Goal: Task Accomplishment & Management: Manage account settings

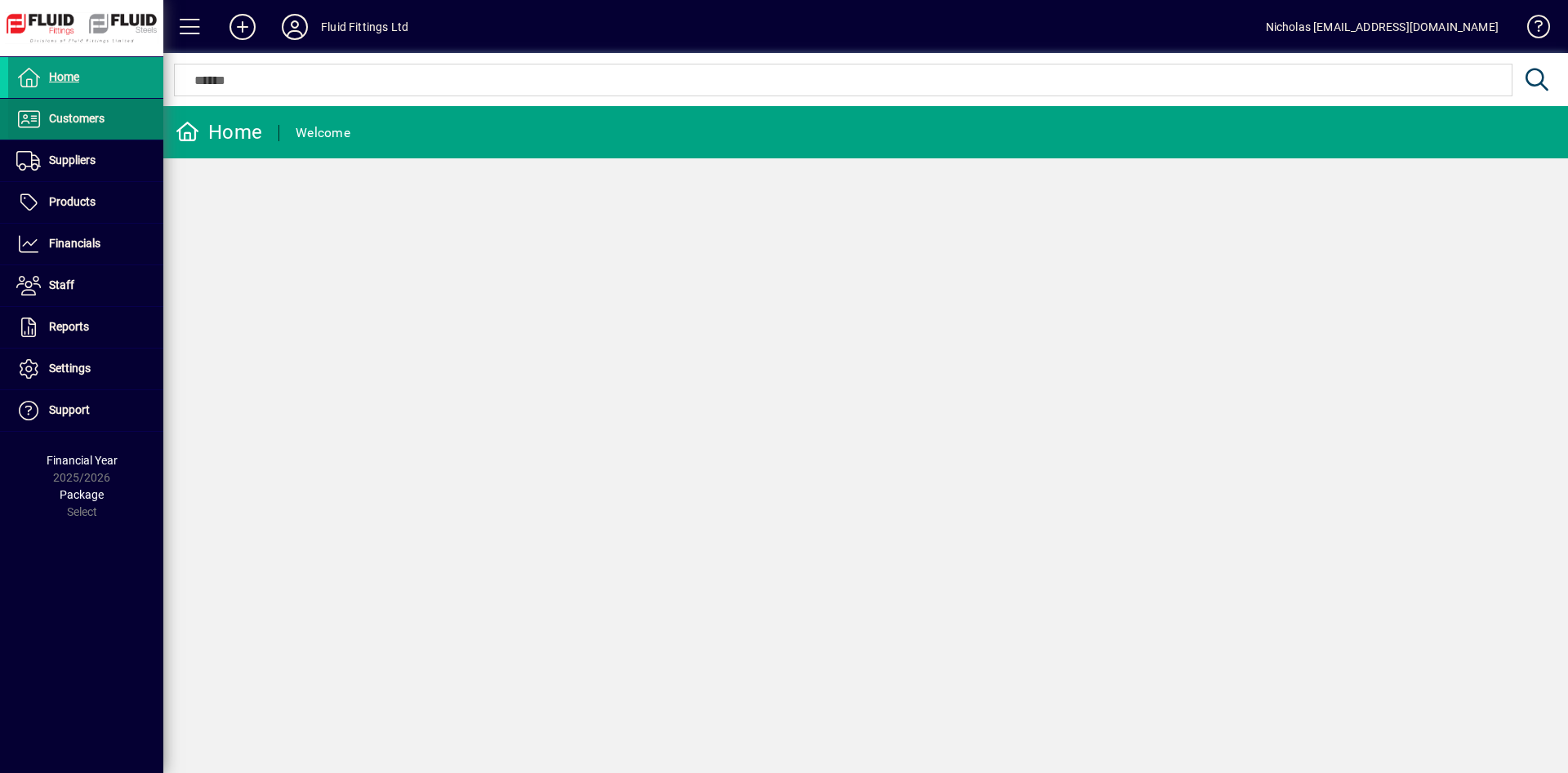
click at [109, 120] on span at bounding box center [86, 119] width 155 height 40
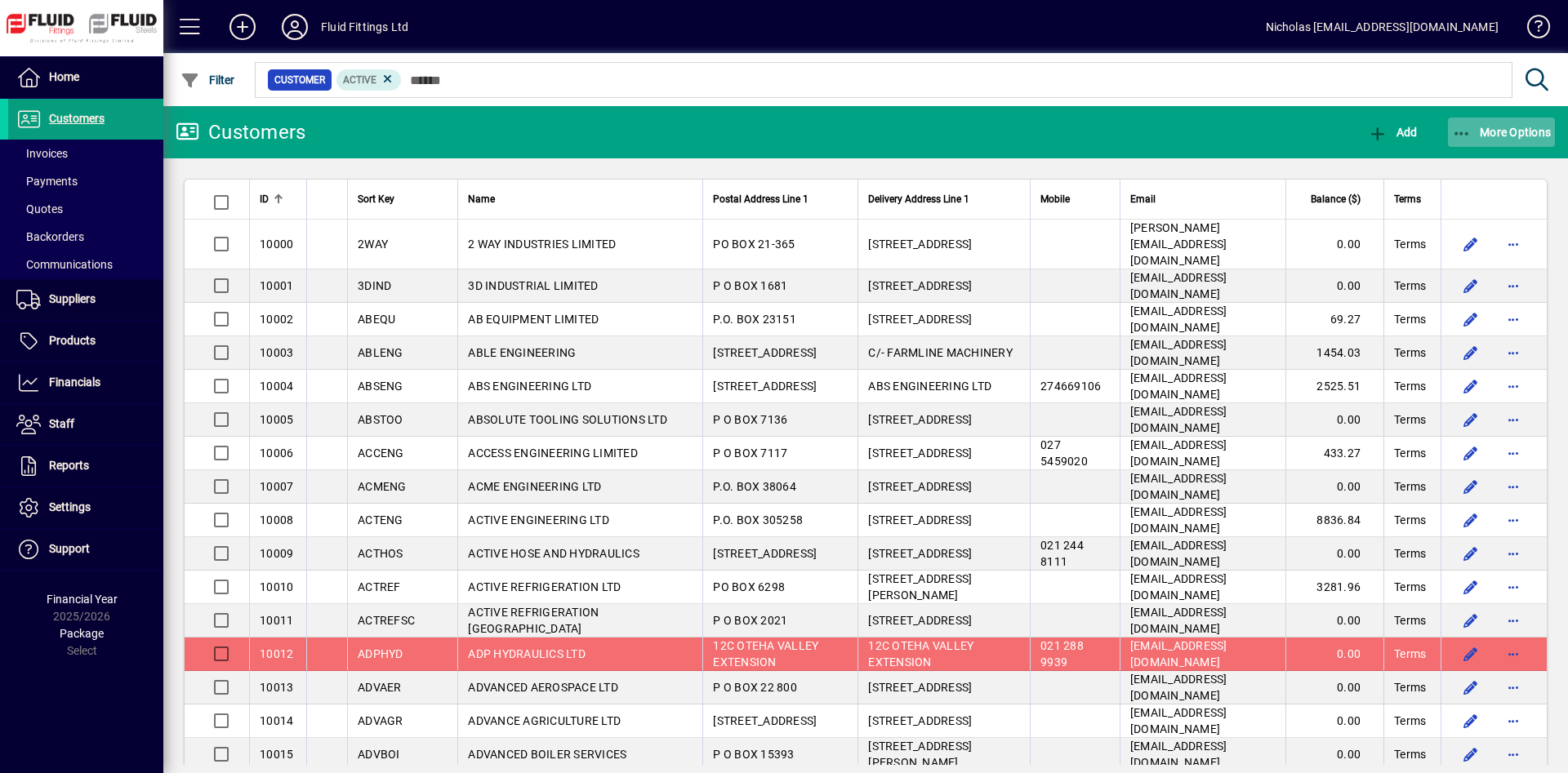
click at [1506, 130] on span "More Options" at bounding box center [1502, 132] width 100 height 13
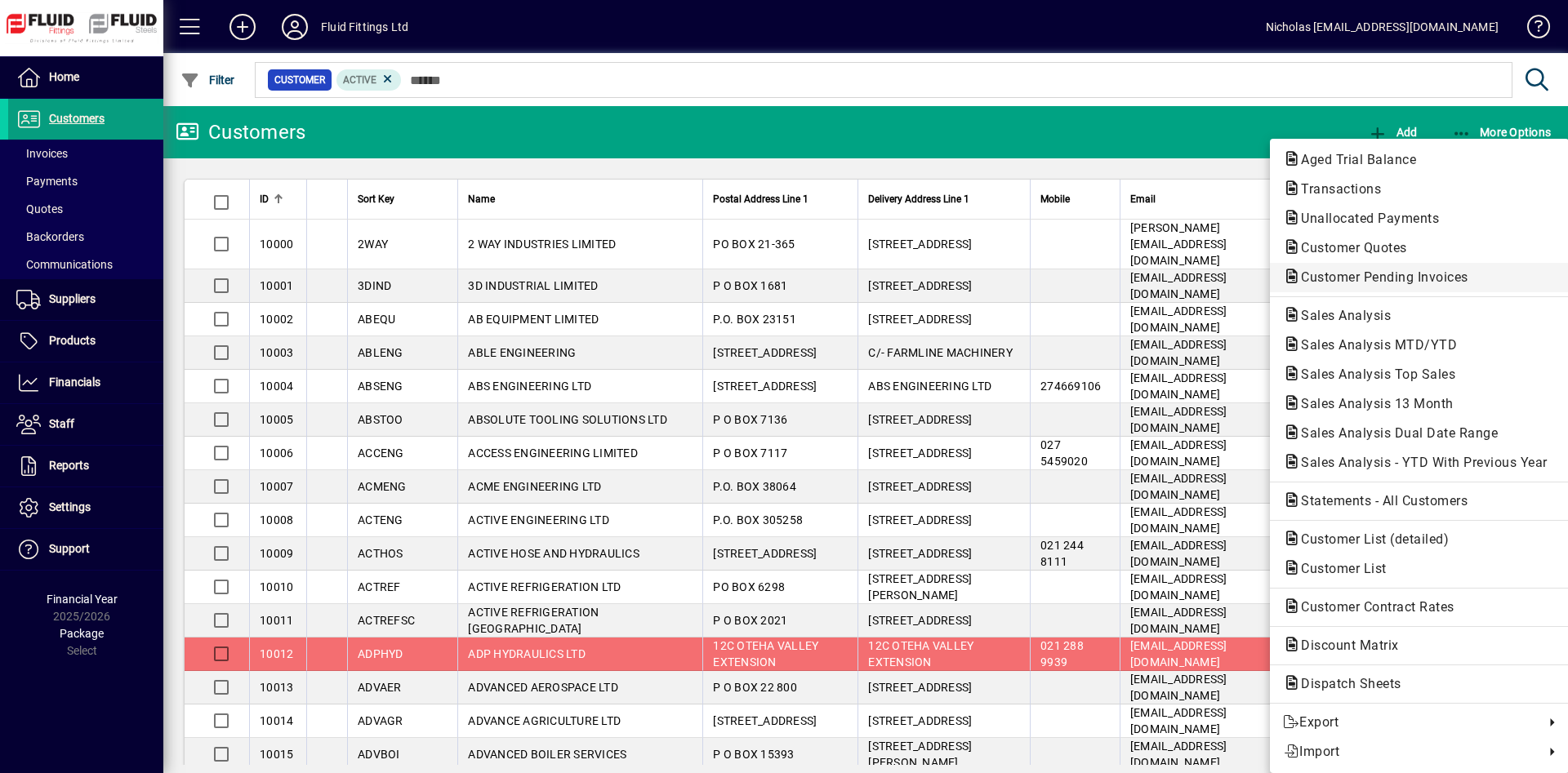
click at [1444, 288] on button "Customer Pending Invoices" at bounding box center [1420, 277] width 299 height 29
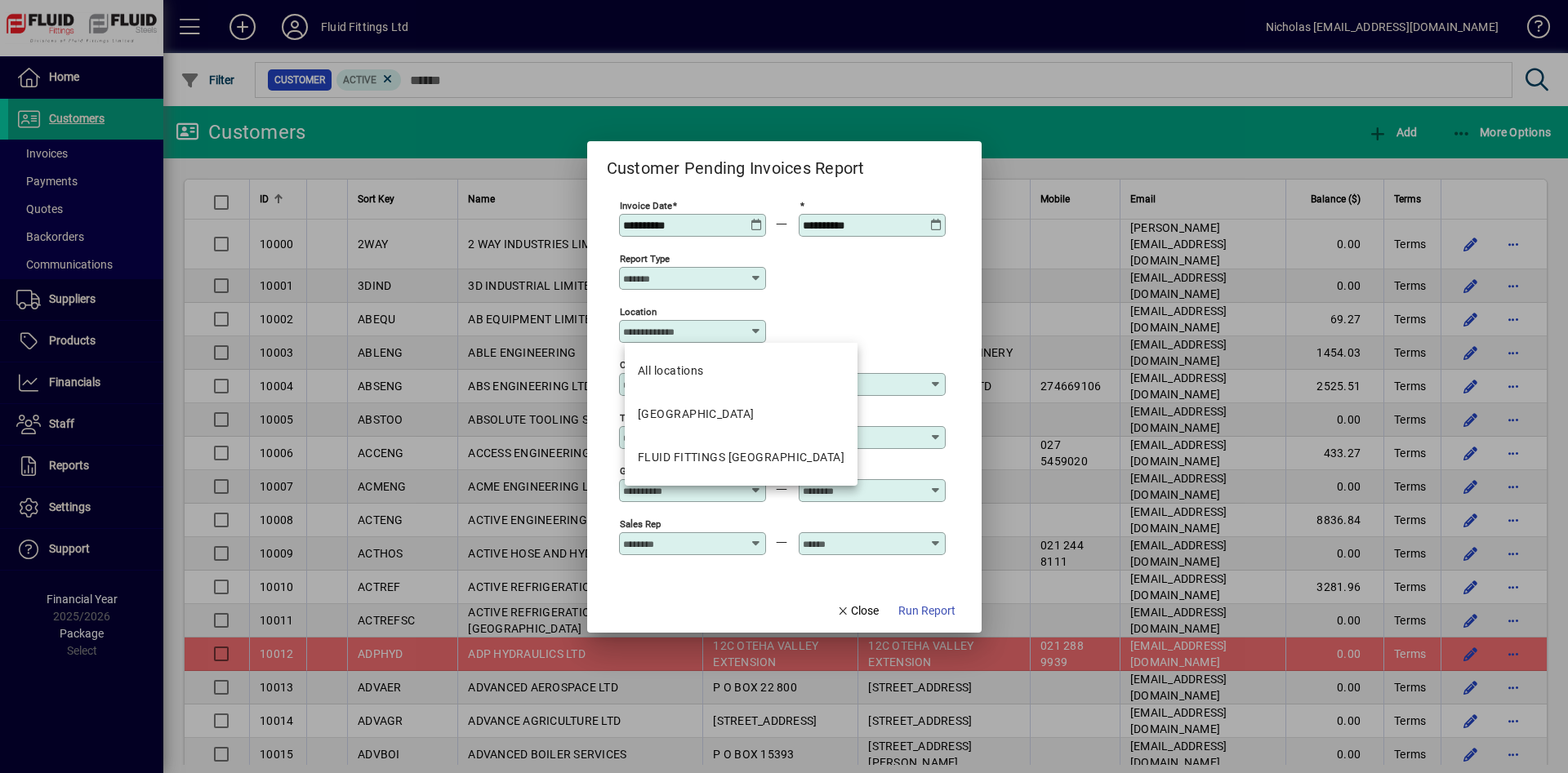
click at [675, 336] on input "Location" at bounding box center [686, 332] width 126 height 13
click at [764, 452] on div "FLUID FITTINGS [GEOGRAPHIC_DATA]" at bounding box center [741, 457] width 206 height 18
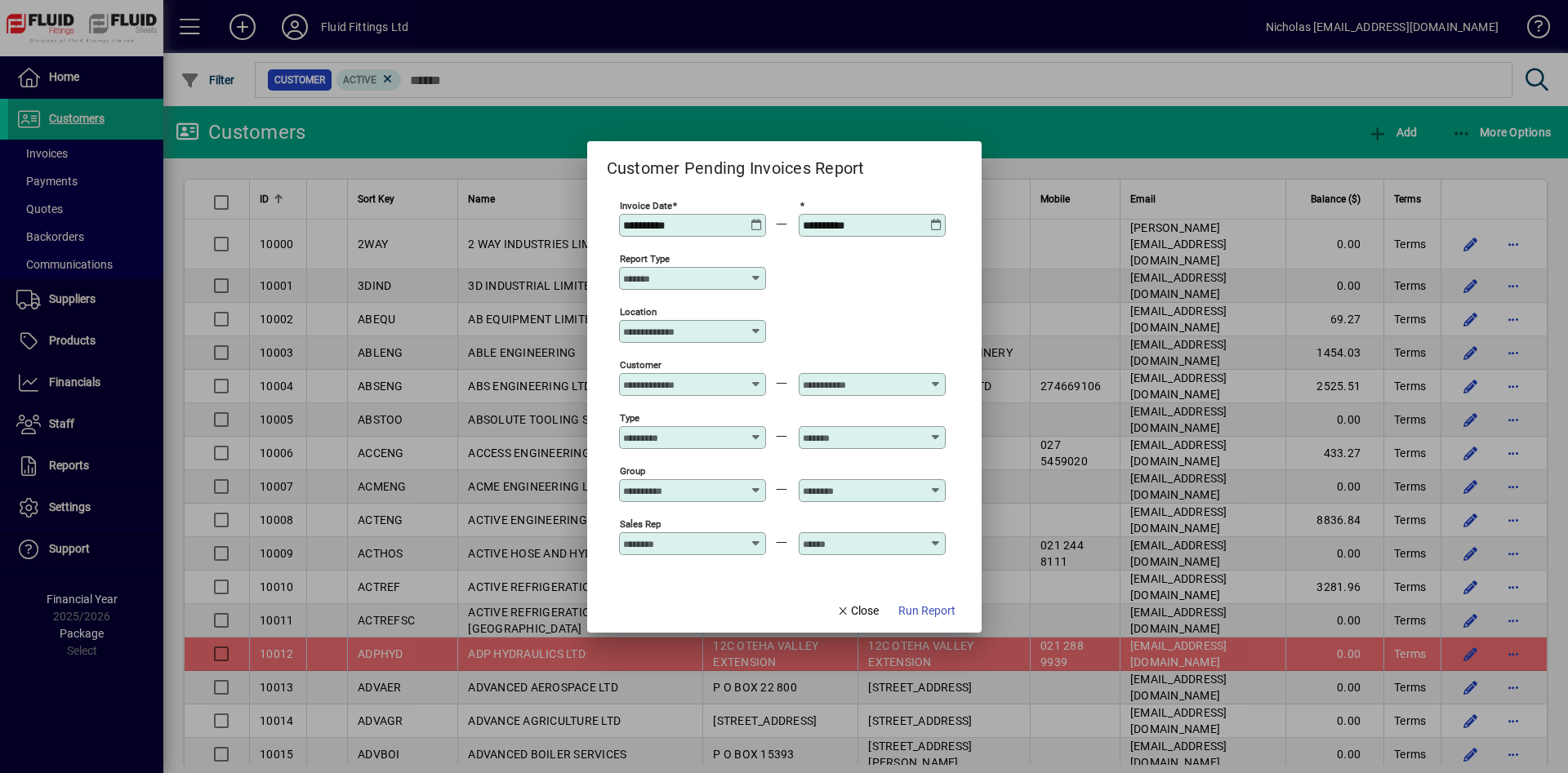
type input "**********"
click at [934, 617] on span "Run Report" at bounding box center [926, 611] width 57 height 18
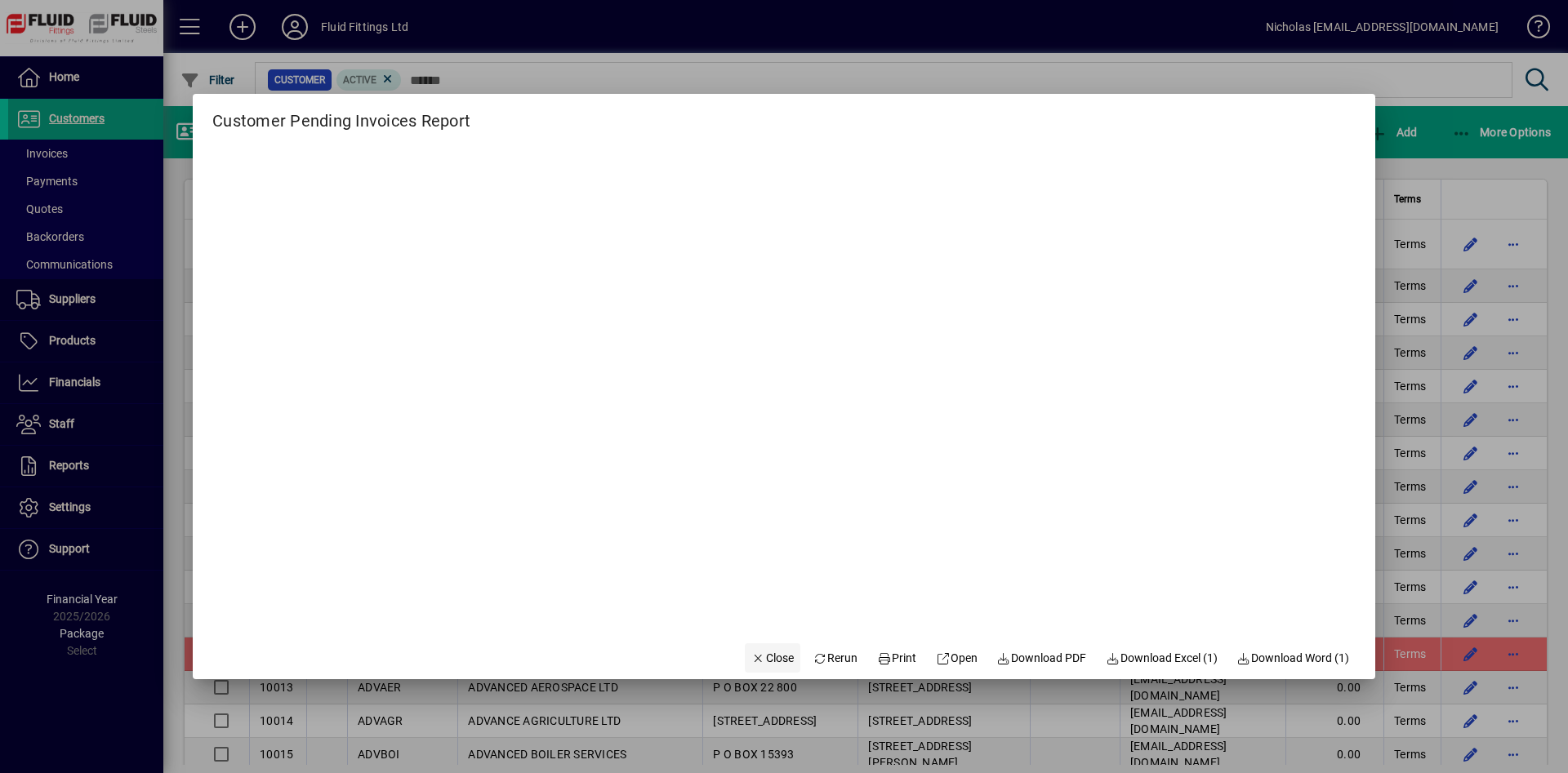
click at [758, 650] on span "Close" at bounding box center [772, 658] width 42 height 18
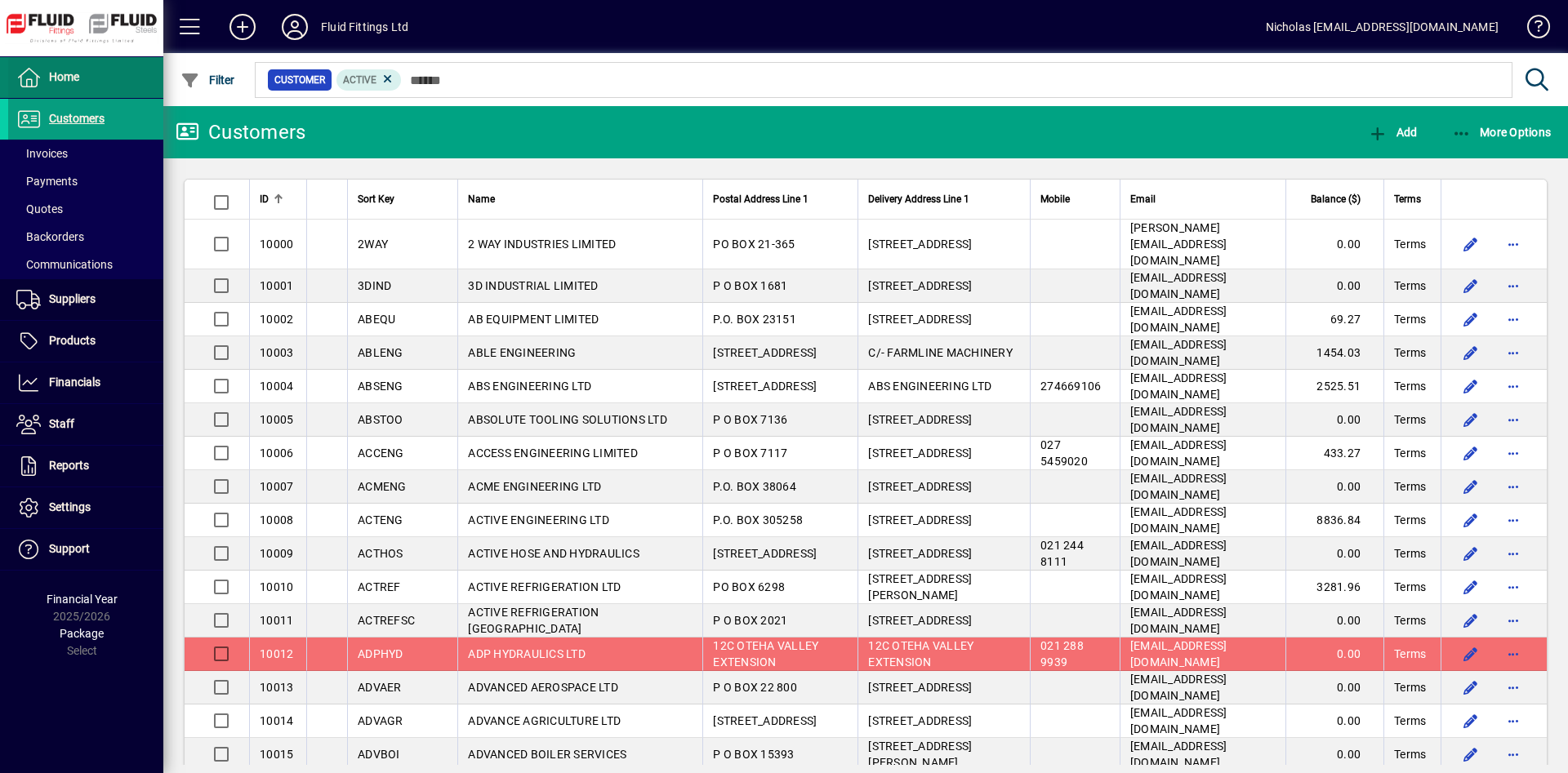
click at [122, 78] on span at bounding box center [86, 77] width 155 height 40
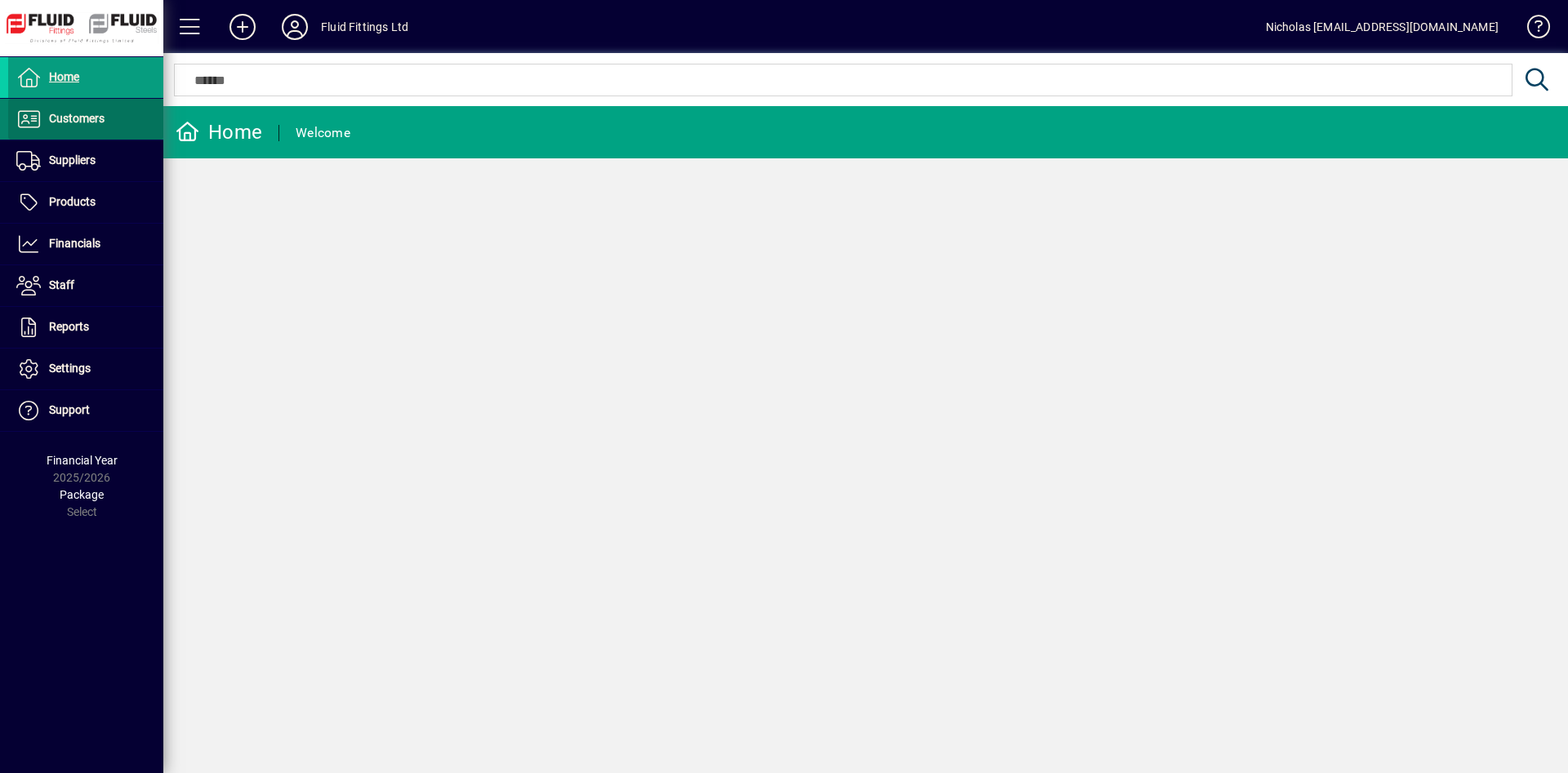
click at [117, 128] on span at bounding box center [86, 119] width 155 height 40
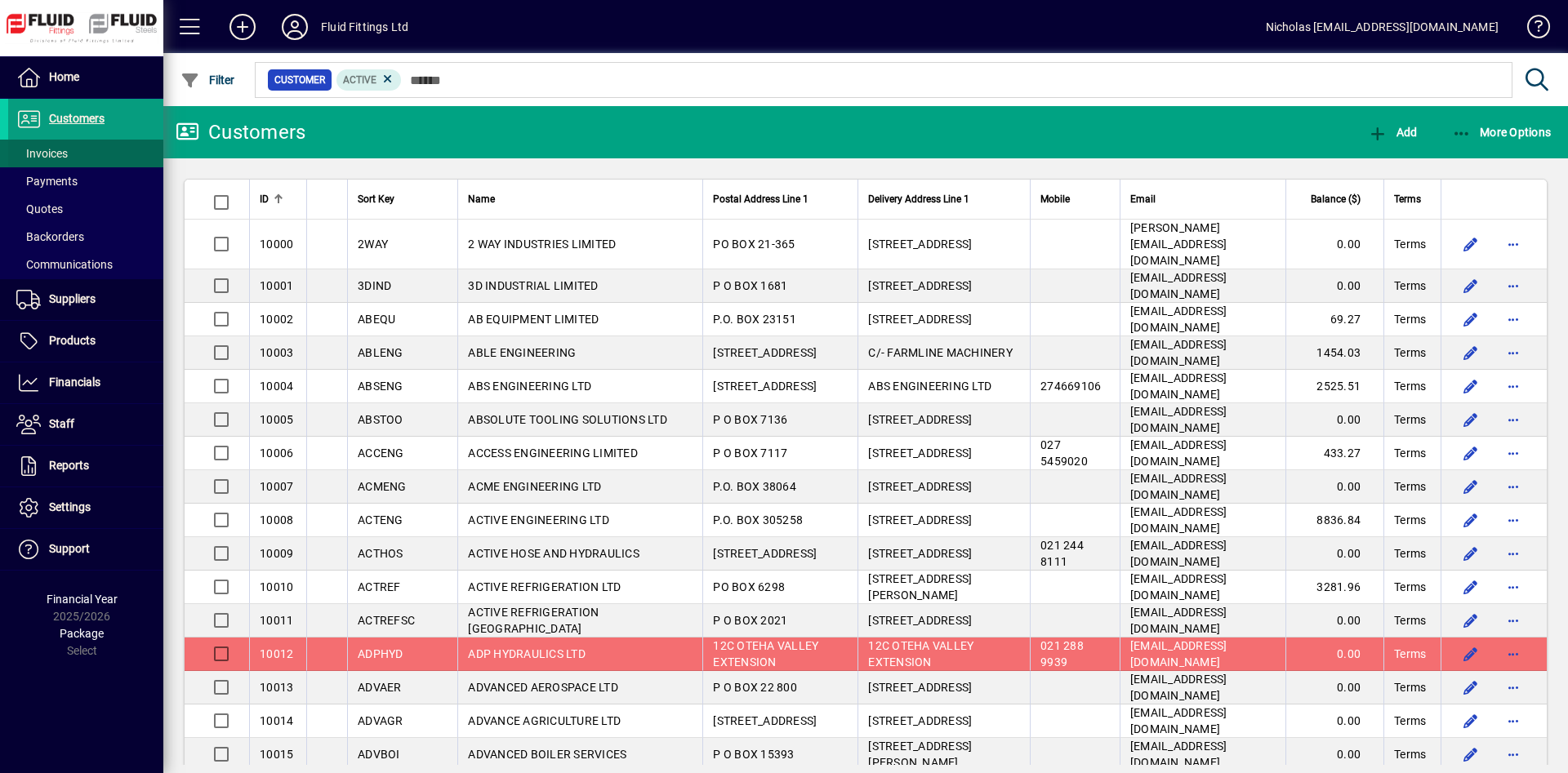
click at [118, 158] on span at bounding box center [86, 153] width 155 height 40
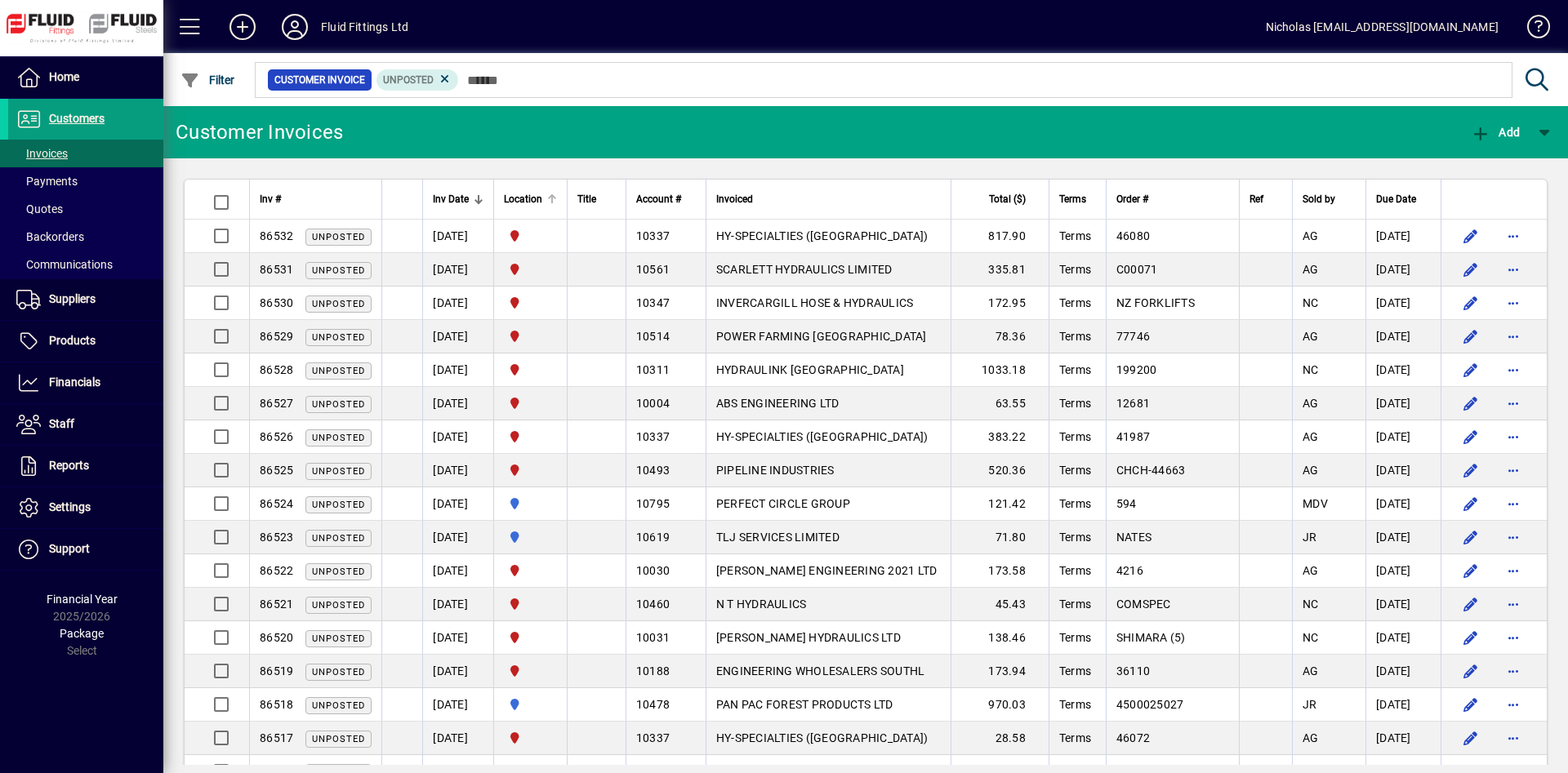
click at [557, 194] on div at bounding box center [552, 195] width 10 height 2
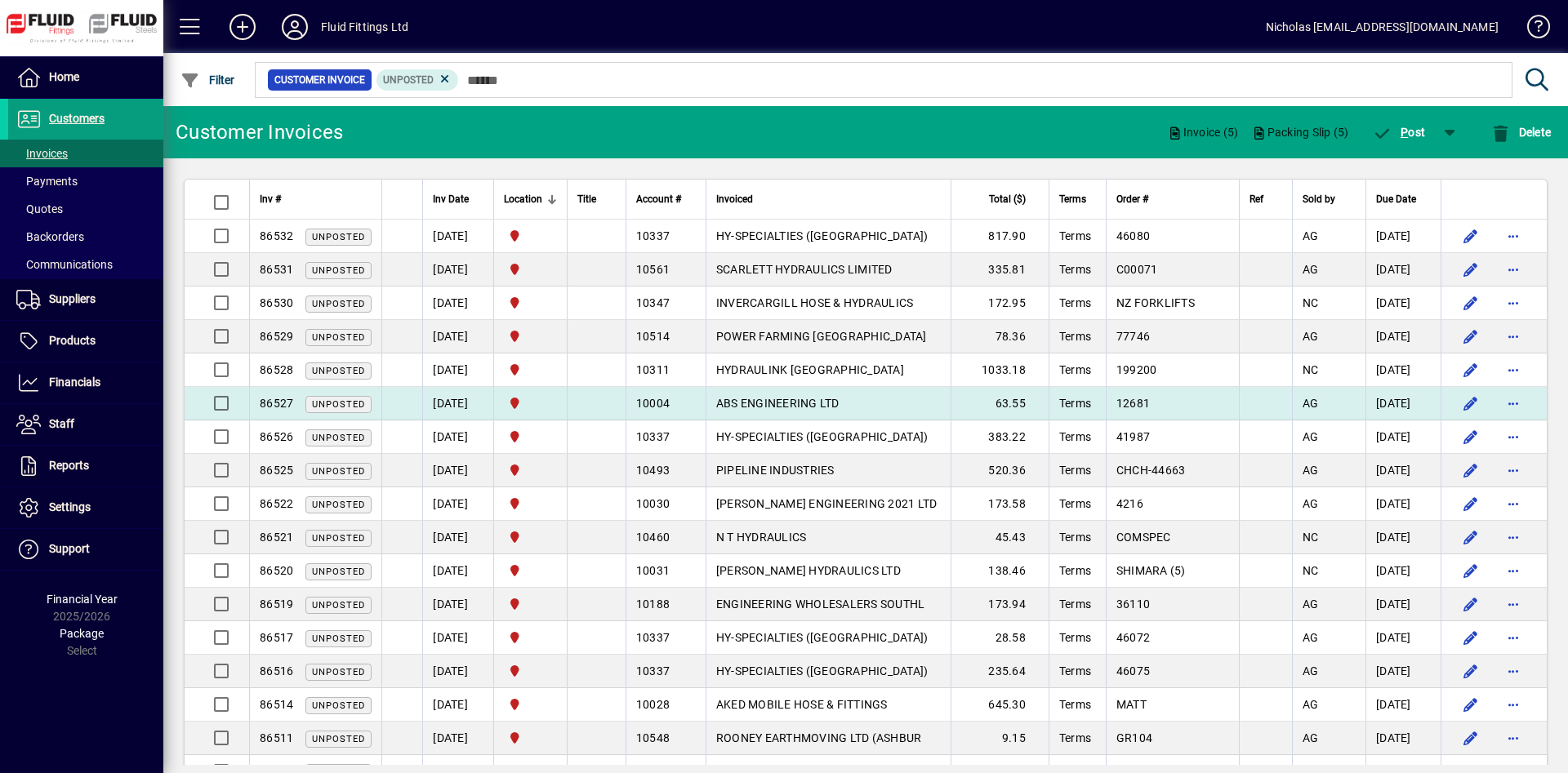
click at [240, 411] on td at bounding box center [217, 404] width 65 height 33
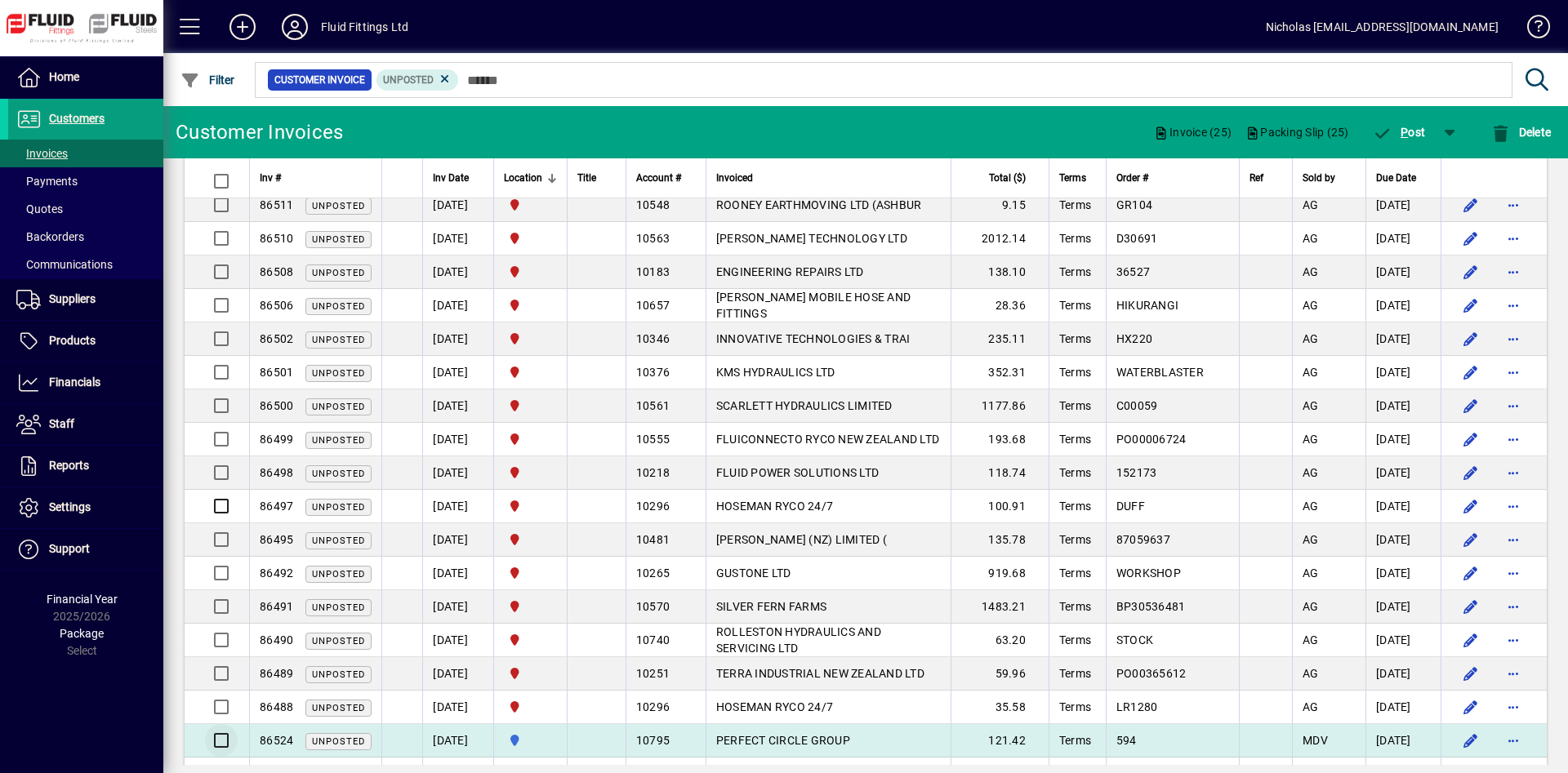
scroll to position [583, 0]
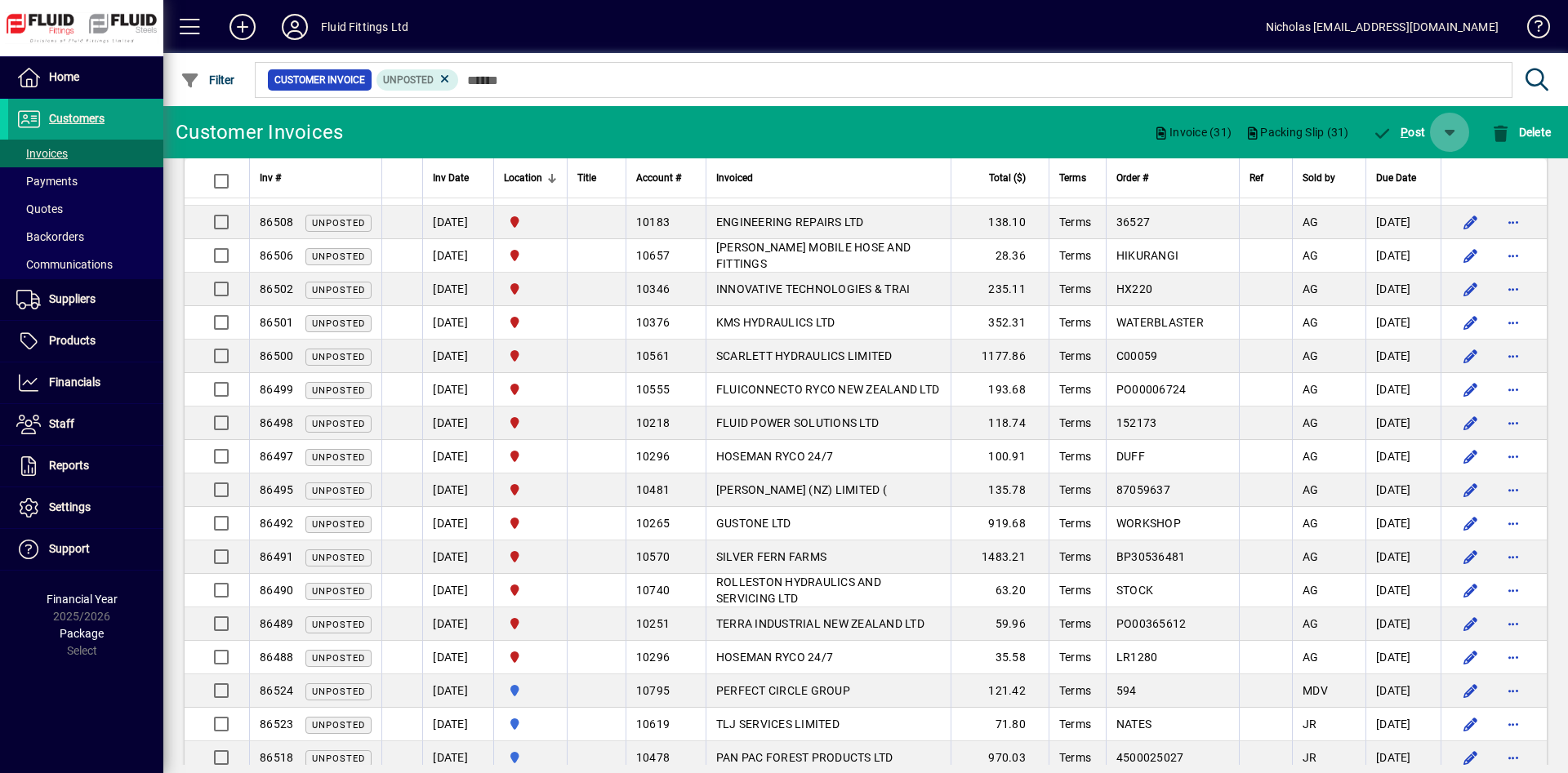
click at [1445, 129] on span "button" at bounding box center [1449, 132] width 40 height 40
click at [1397, 181] on span "P ost & Email" at bounding box center [1399, 174] width 97 height 13
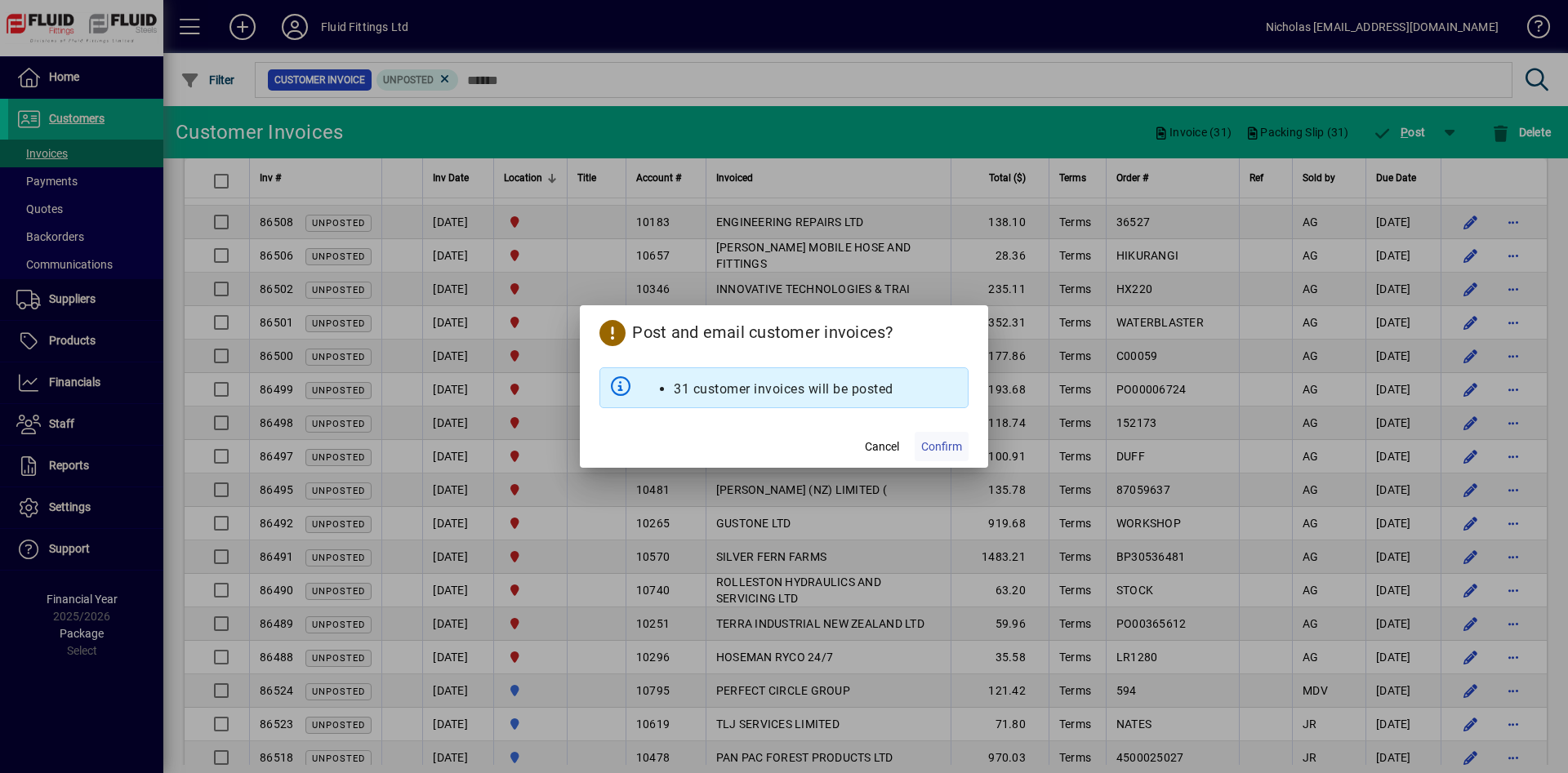
click at [945, 454] on span "Confirm" at bounding box center [941, 447] width 41 height 18
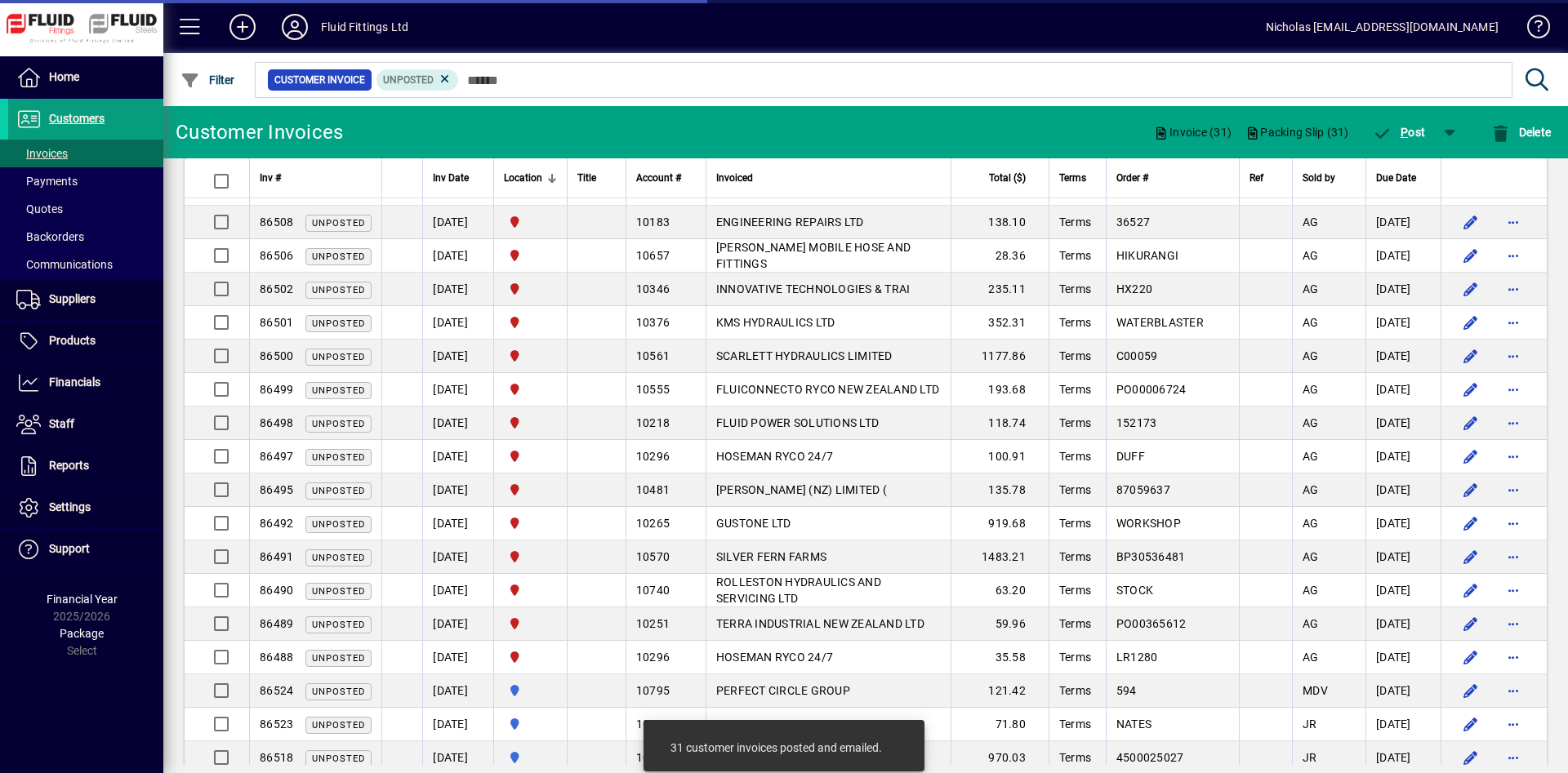
scroll to position [0, 0]
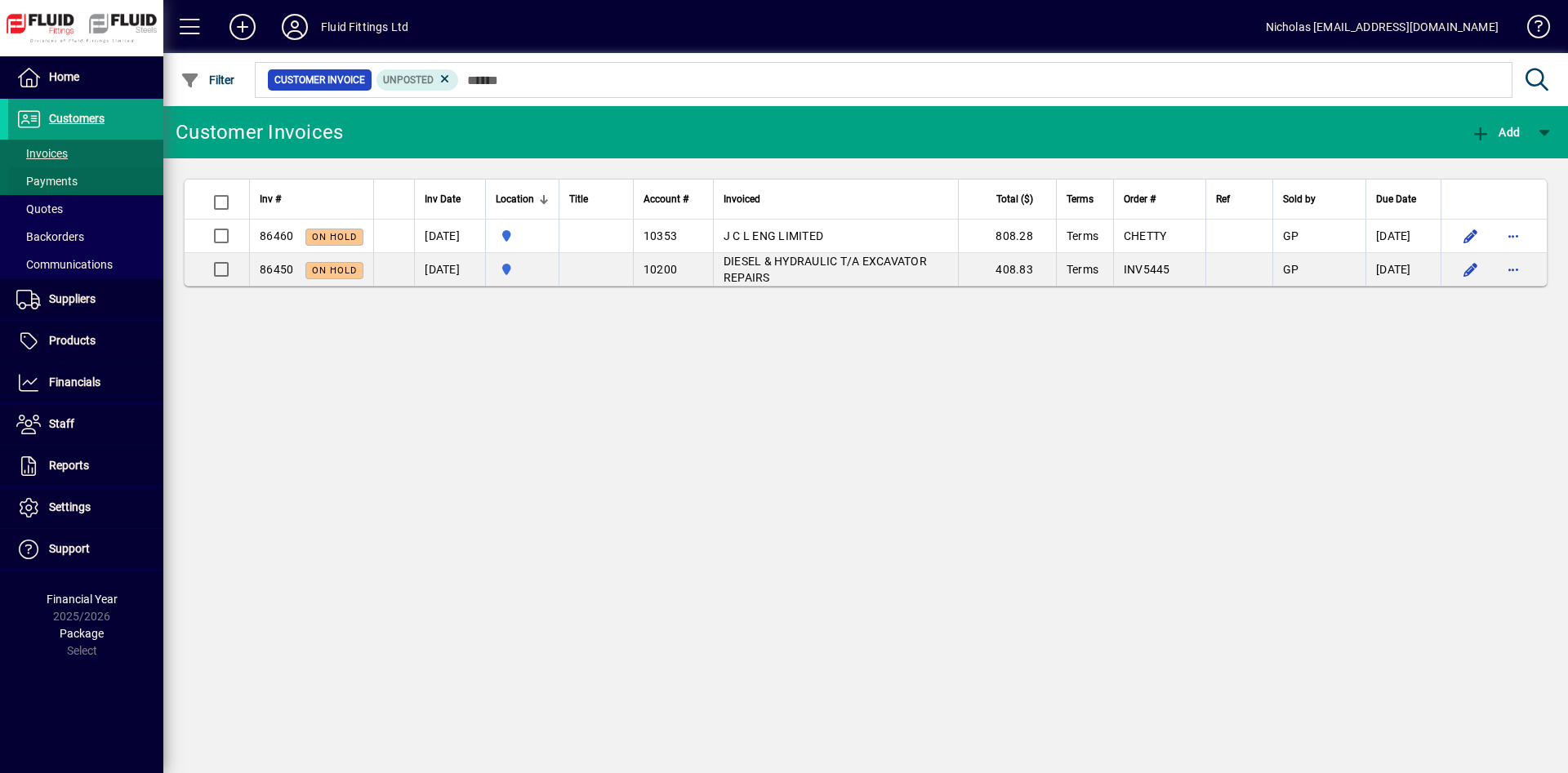
click at [140, 171] on span at bounding box center [86, 181] width 155 height 40
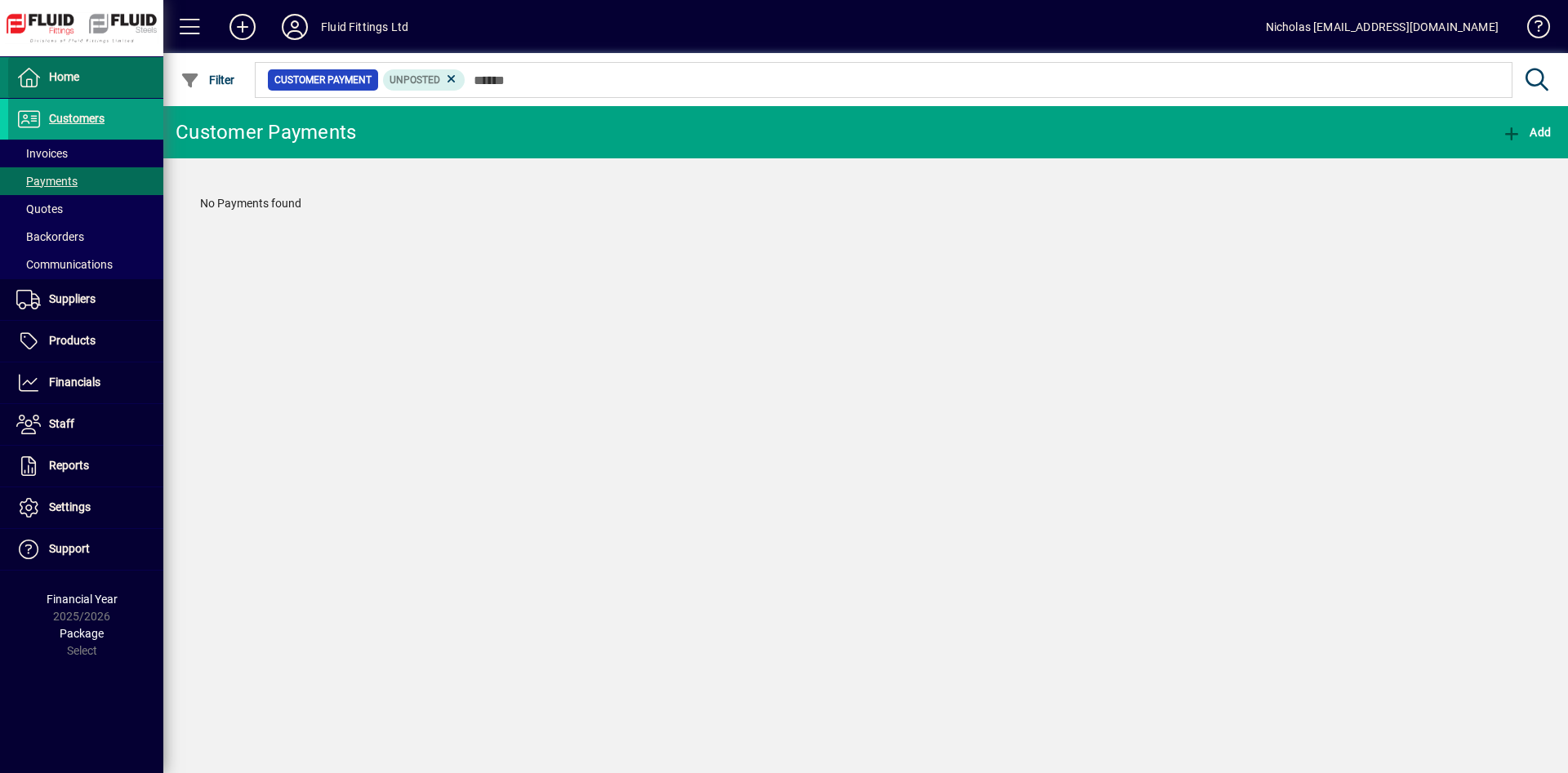
click at [121, 87] on span at bounding box center [86, 77] width 155 height 40
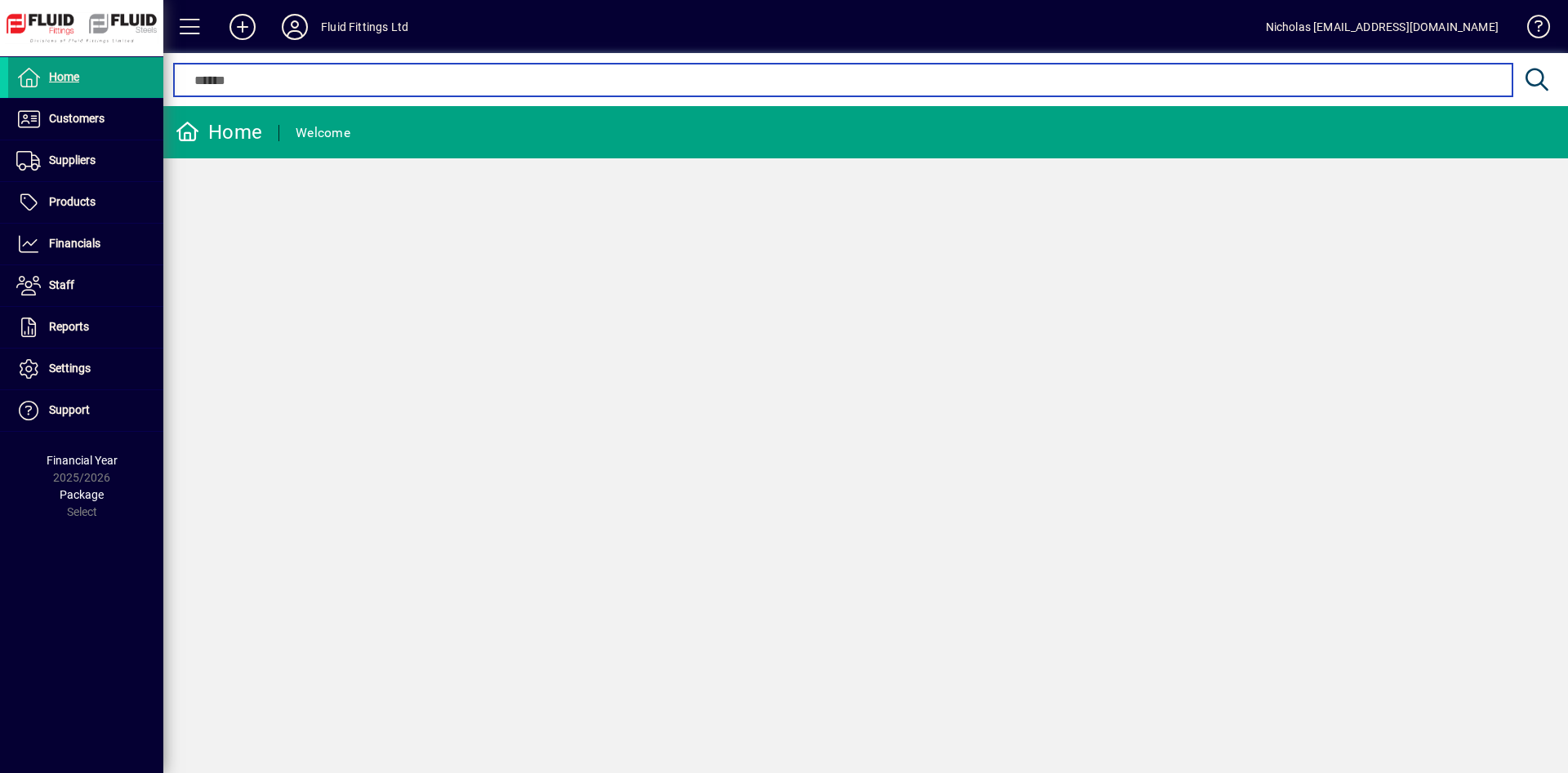
click at [666, 84] on input "text" at bounding box center [843, 79] width 1313 height 19
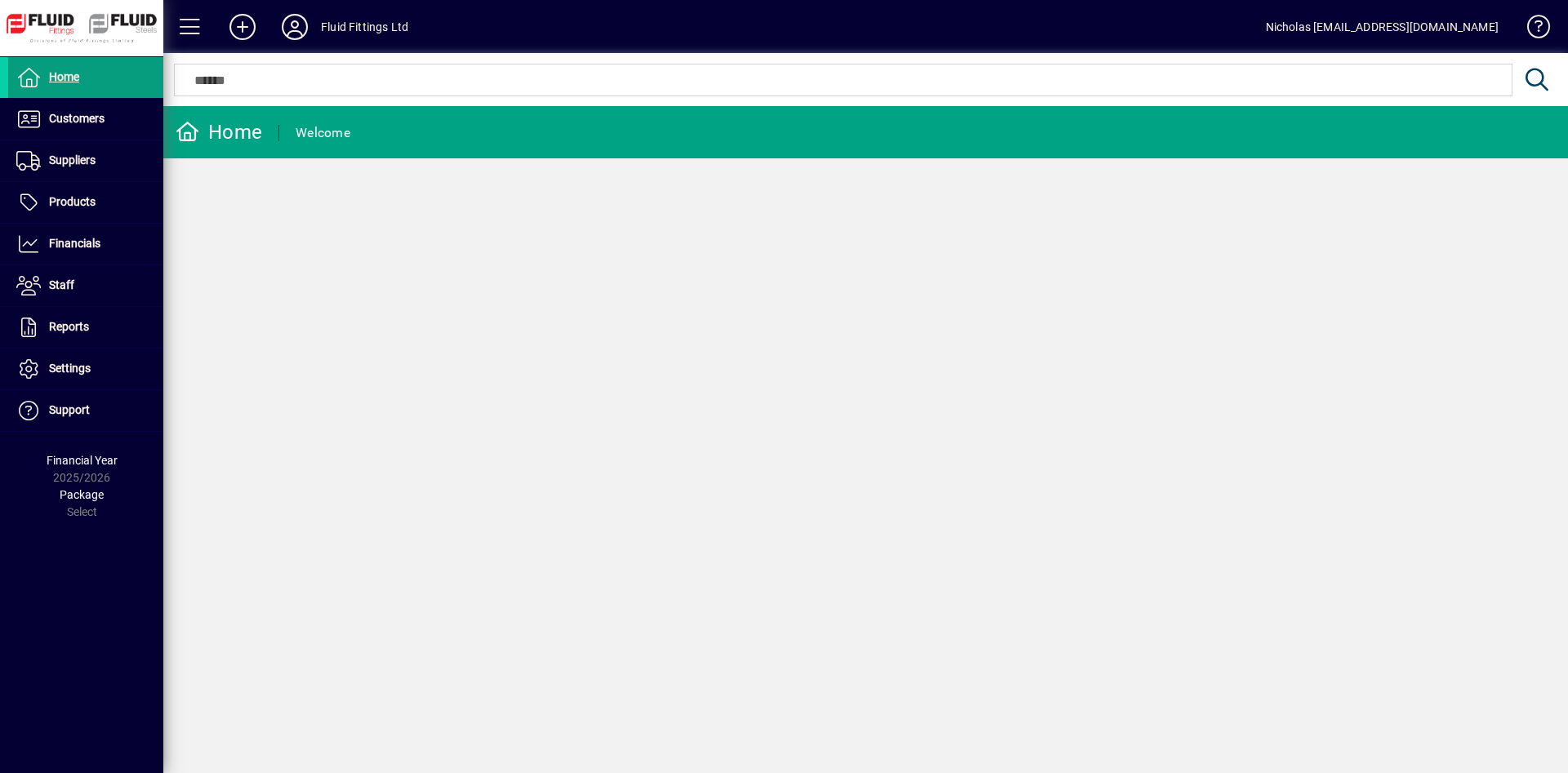
click at [936, 89] on mat-chip-set at bounding box center [843, 80] width 1337 height 31
click at [147, 119] on span at bounding box center [86, 119] width 155 height 40
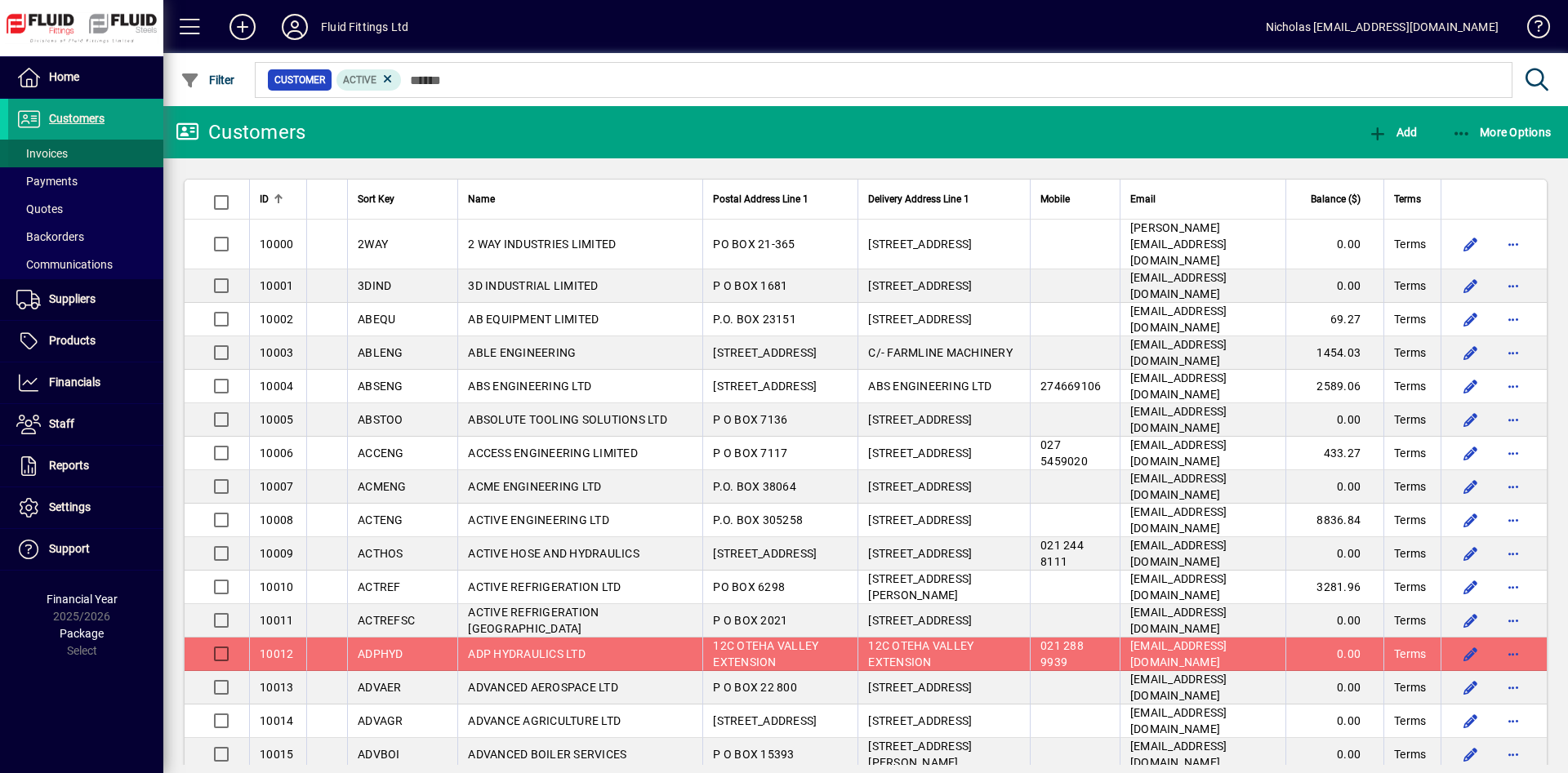
click at [128, 146] on span at bounding box center [86, 153] width 155 height 40
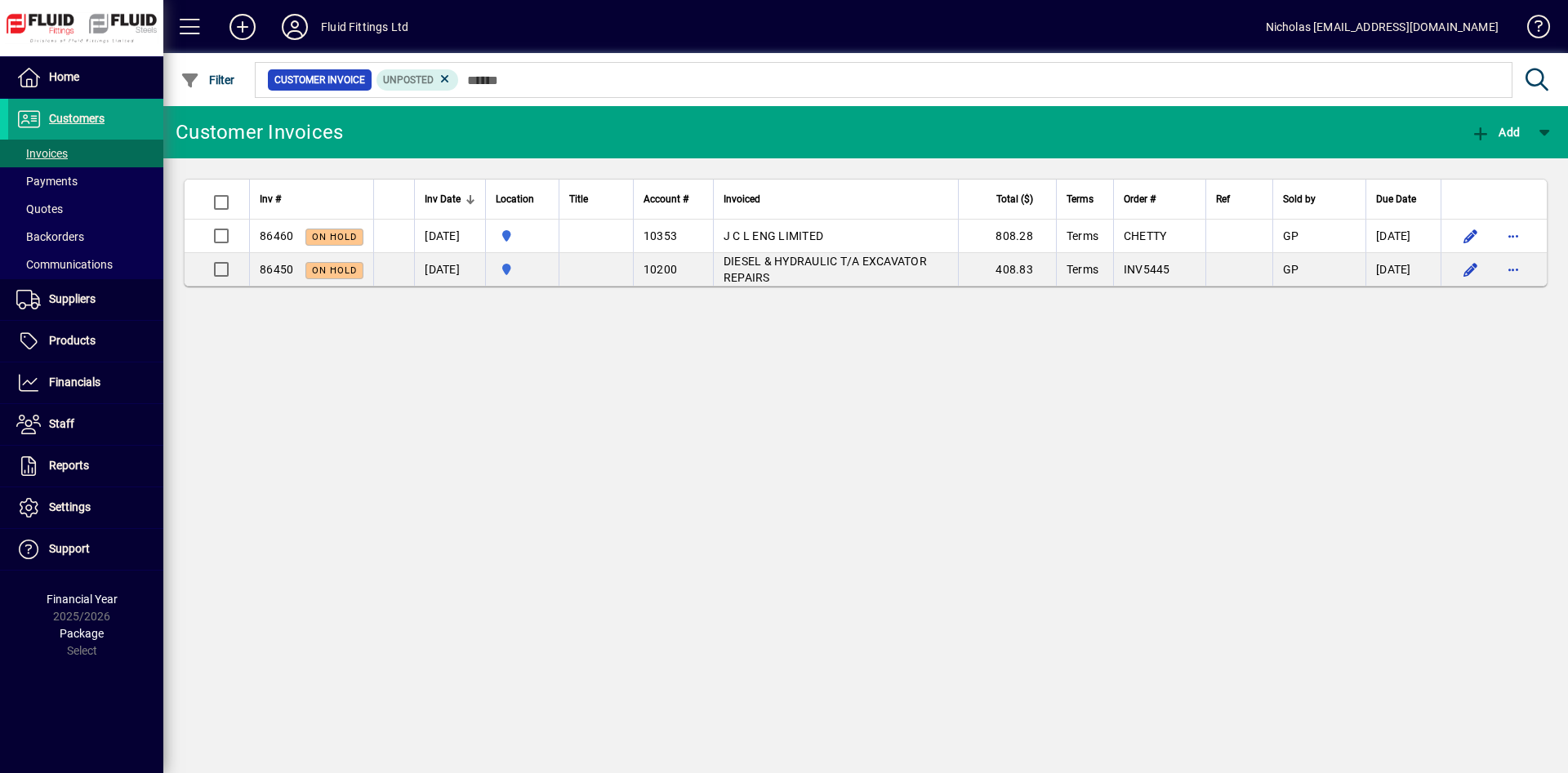
click at [578, 95] on mat-chip-set "Customer Invoice Unposted" at bounding box center [883, 79] width 1256 height 34
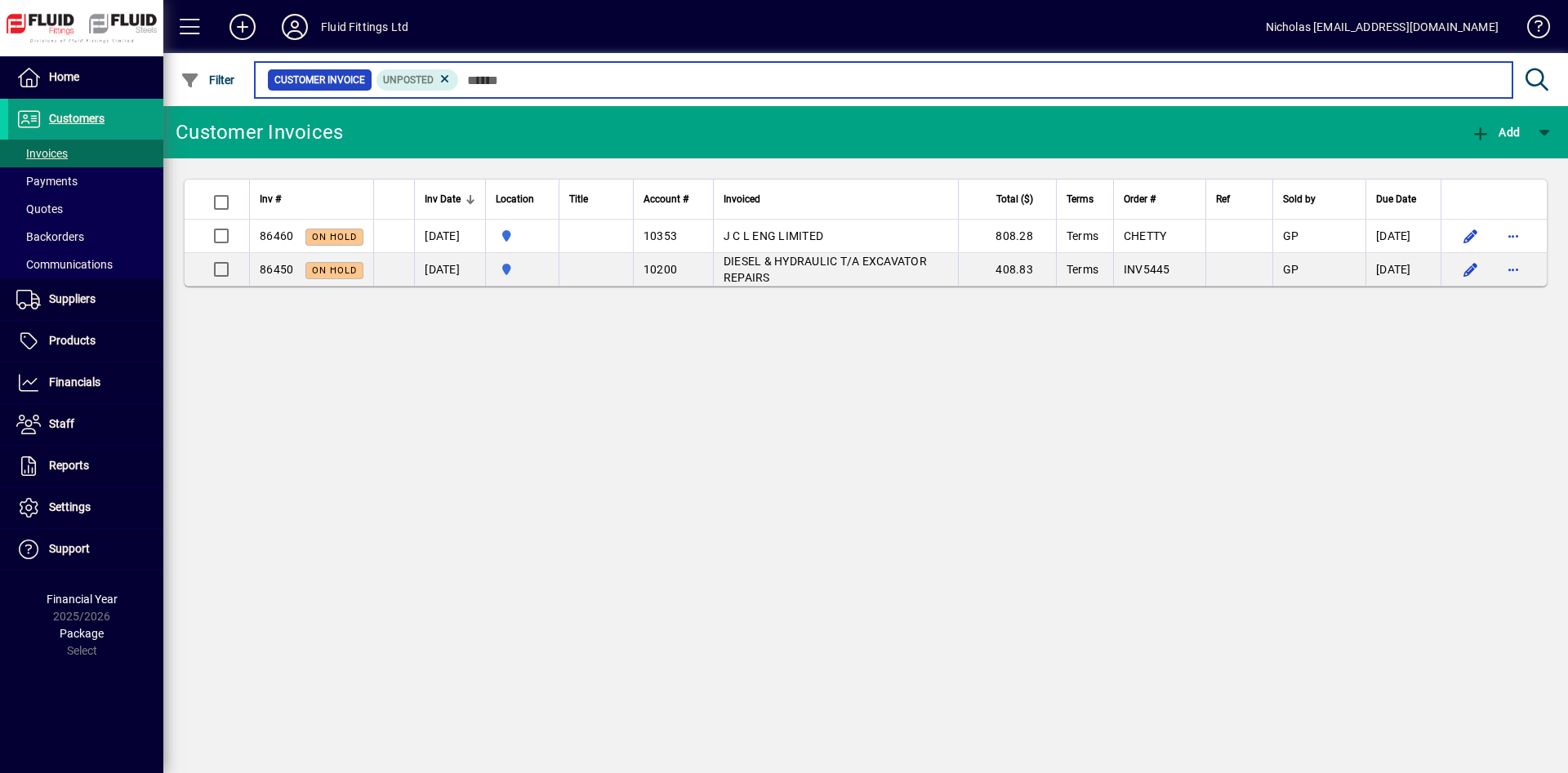
click at [998, 77] on input "text" at bounding box center [979, 79] width 1041 height 23
drag, startPoint x: 900, startPoint y: 73, endPoint x: 862, endPoint y: 76, distance: 38.1
click at [892, 73] on input "text" at bounding box center [979, 79] width 1041 height 23
drag, startPoint x: 645, startPoint y: 82, endPoint x: 535, endPoint y: 78, distance: 110.1
click at [634, 82] on input "text" at bounding box center [979, 79] width 1041 height 23
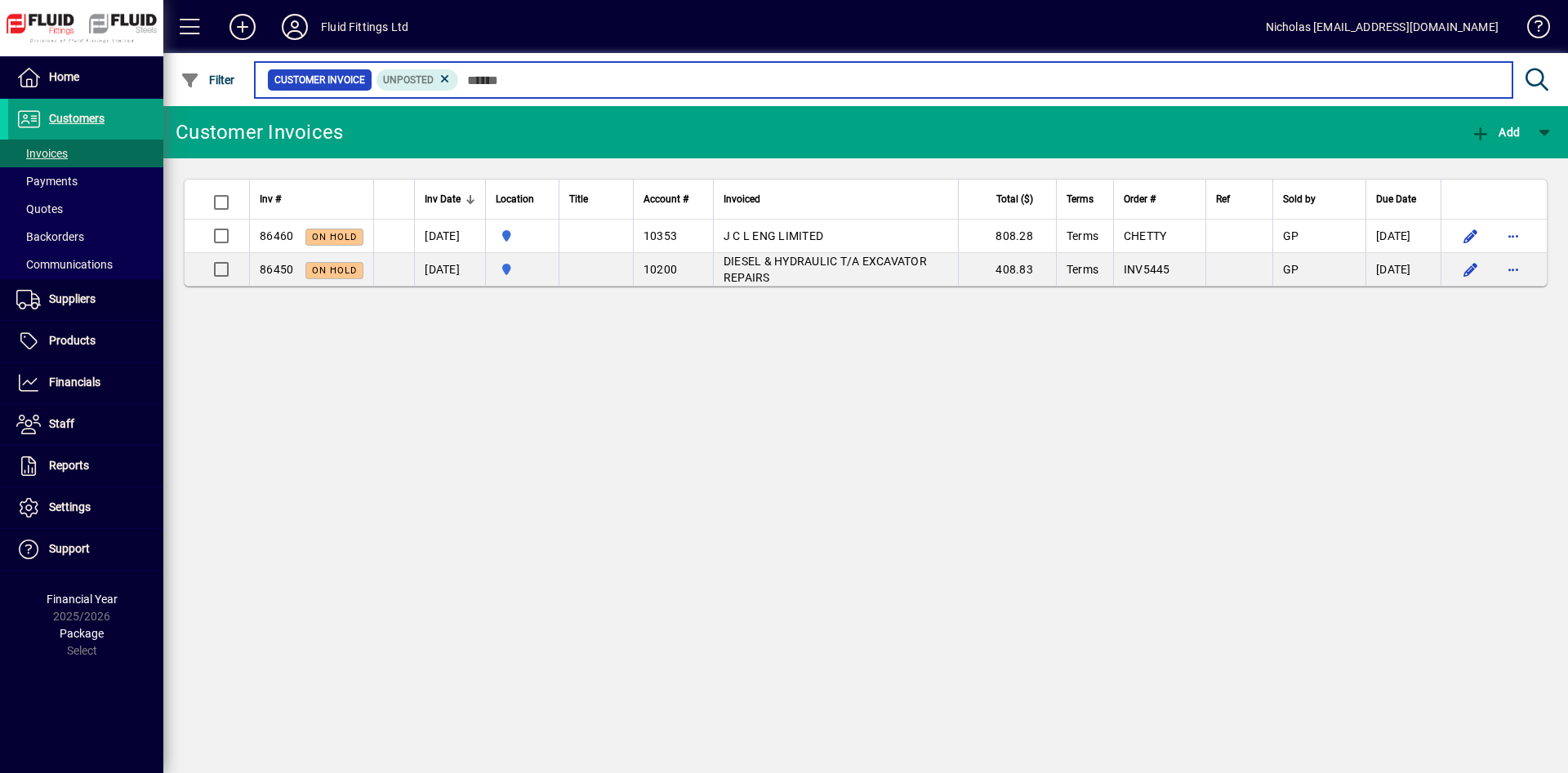
drag, startPoint x: 535, startPoint y: 78, endPoint x: 777, endPoint y: 74, distance: 242.0
click at [536, 78] on input "text" at bounding box center [979, 79] width 1041 height 23
click at [788, 74] on input "text" at bounding box center [979, 79] width 1041 height 23
drag, startPoint x: 1032, startPoint y: 77, endPoint x: 1185, endPoint y: 76, distance: 153.0
click at [1050, 78] on input "text" at bounding box center [979, 79] width 1041 height 23
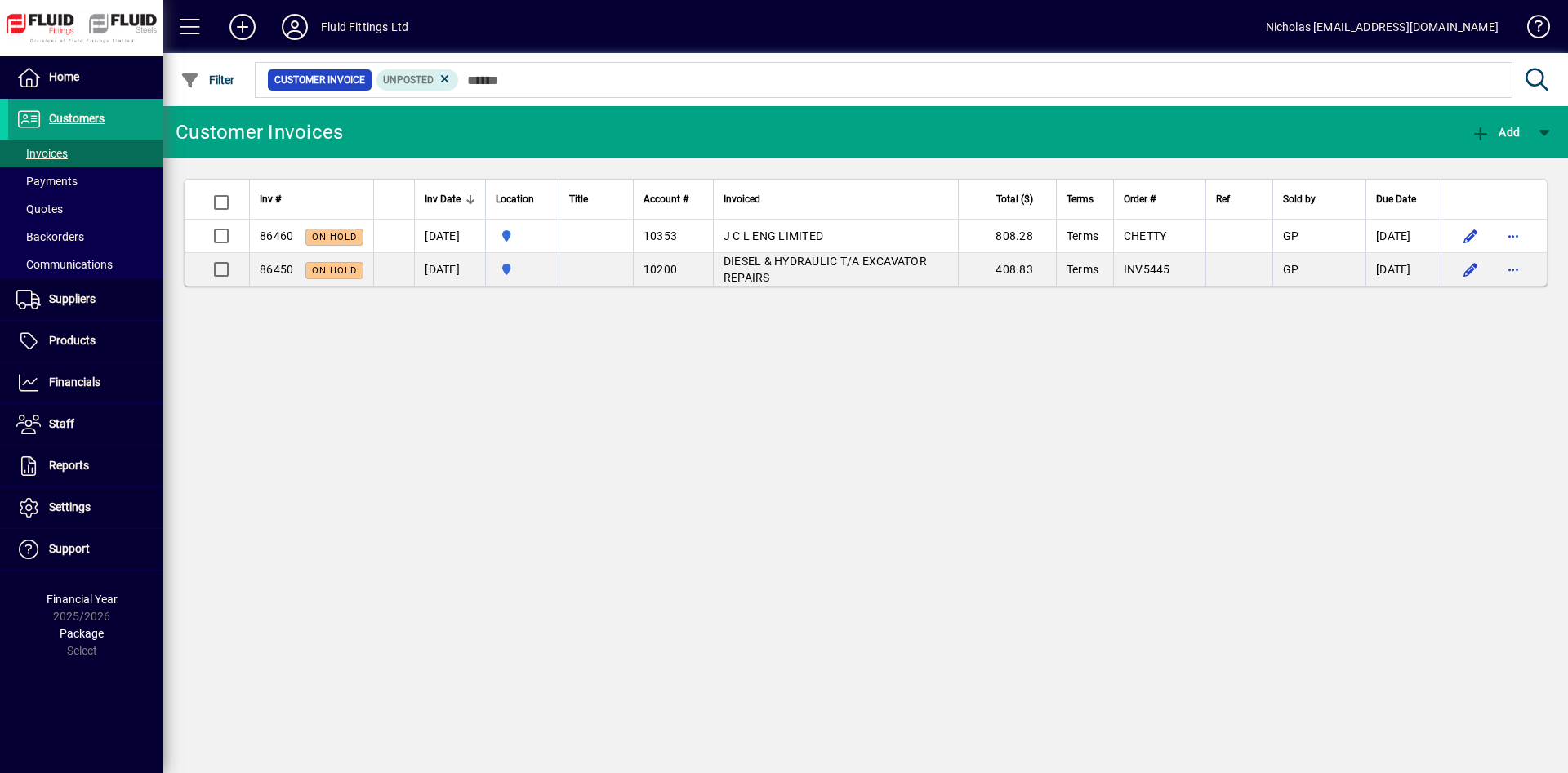
click at [1333, 61] on div at bounding box center [955, 62] width 1405 height 18
click at [138, 68] on span at bounding box center [86, 77] width 155 height 40
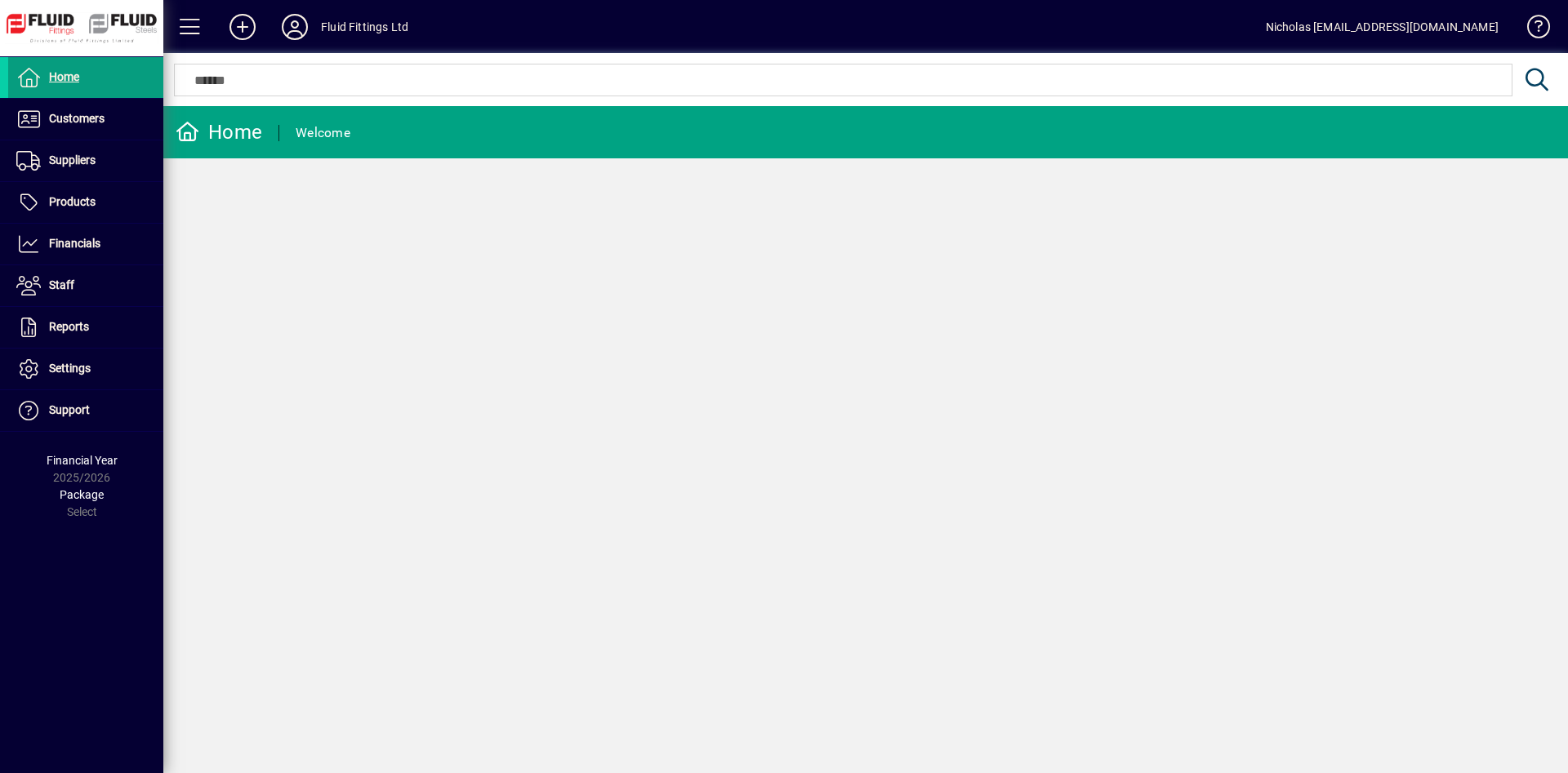
click at [613, 67] on div at bounding box center [866, 62] width 1405 height 18
click at [100, 126] on span "Customers" at bounding box center [56, 119] width 97 height 19
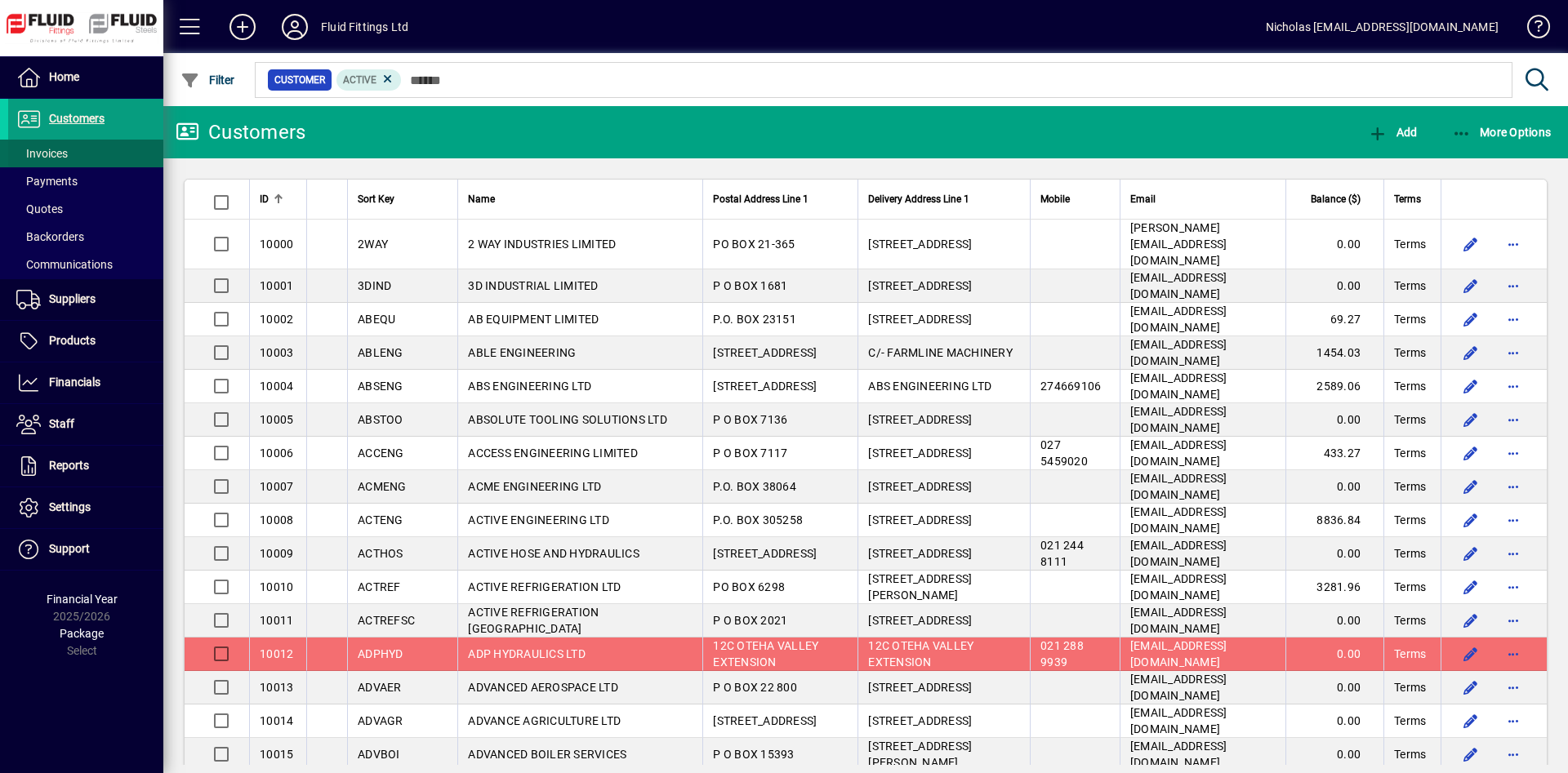
click at [93, 154] on span at bounding box center [86, 153] width 155 height 40
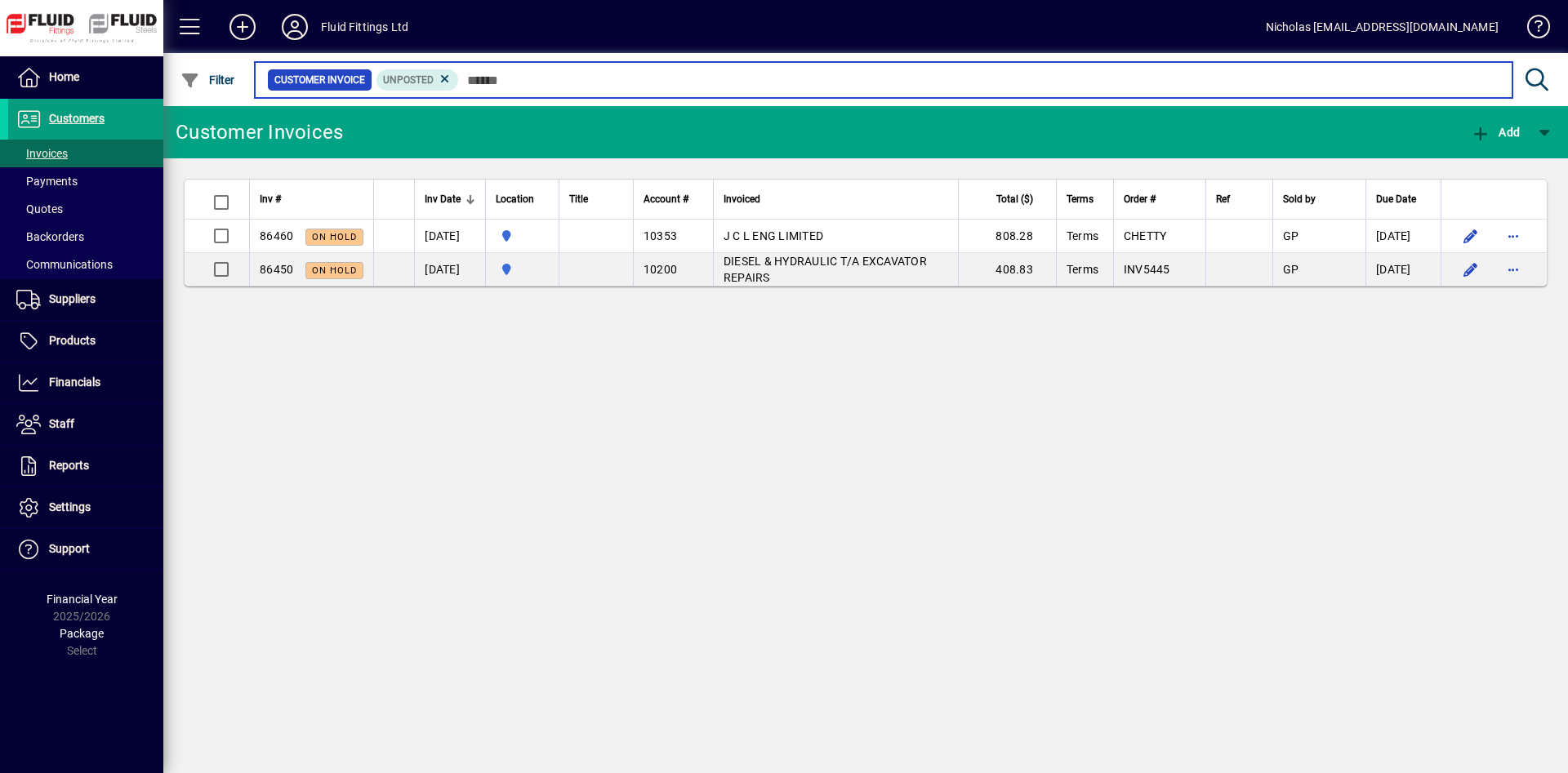
click at [526, 80] on input "text" at bounding box center [979, 79] width 1041 height 23
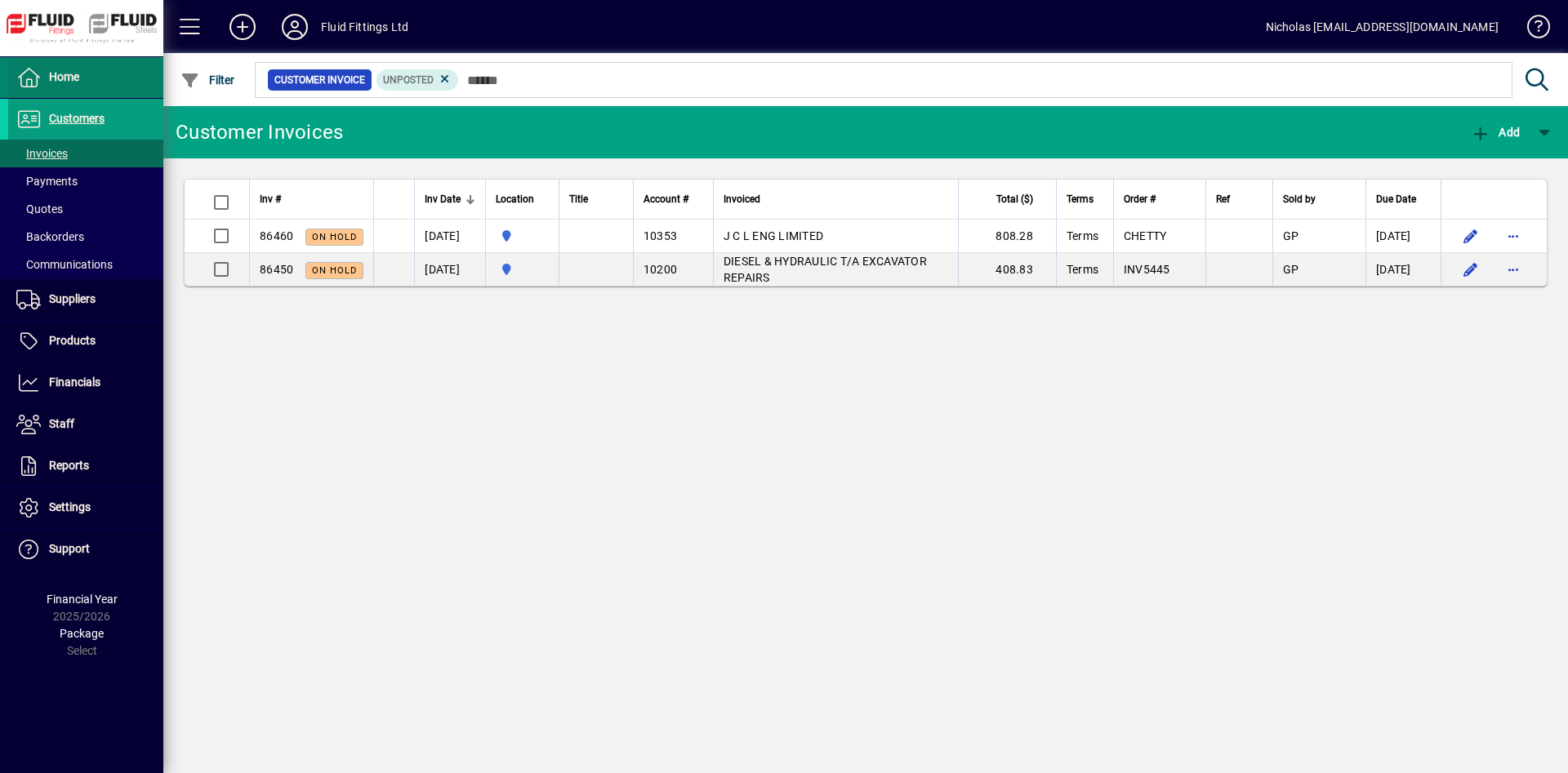
click at [118, 74] on span at bounding box center [86, 77] width 155 height 40
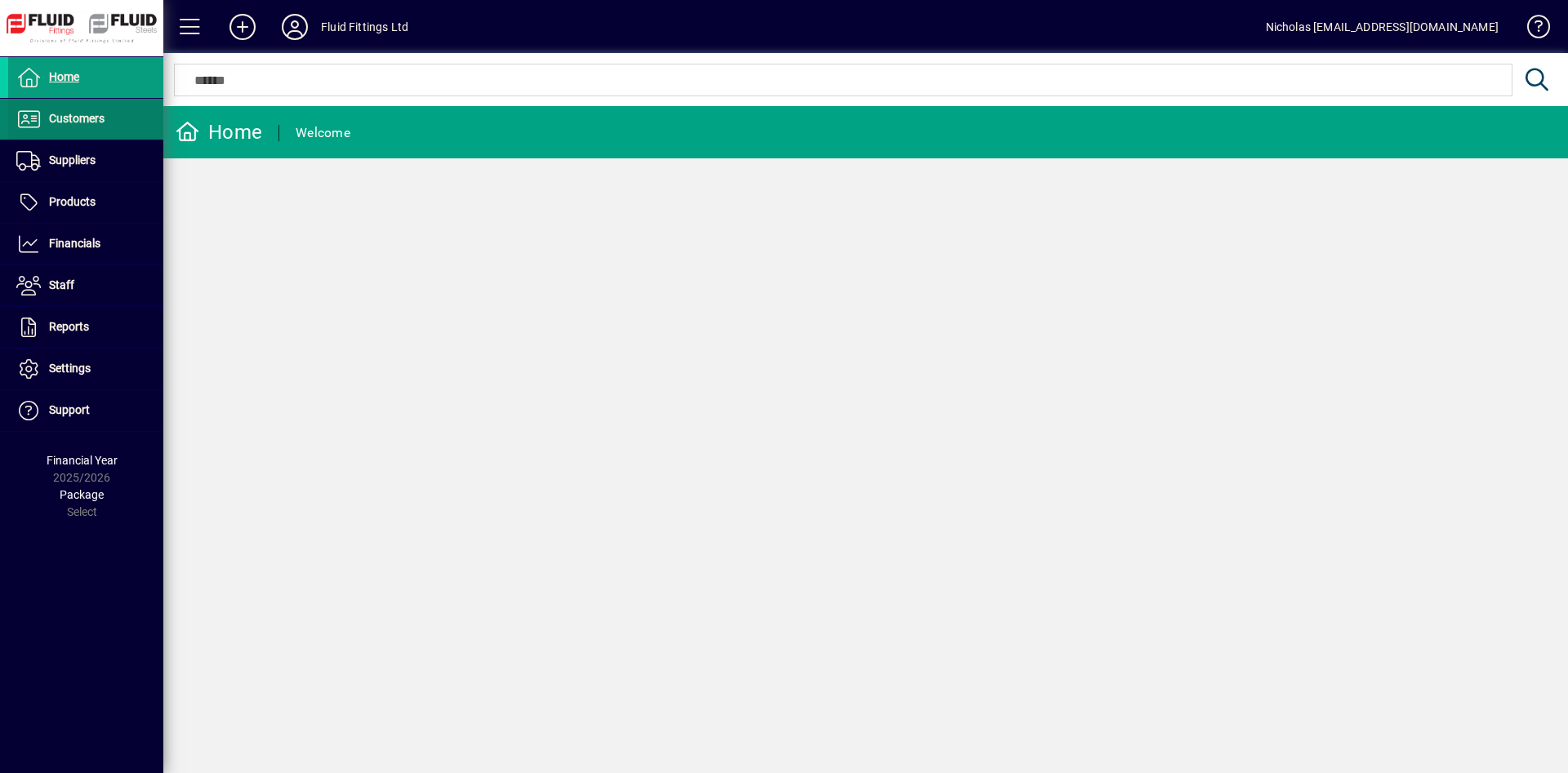
click at [131, 123] on span at bounding box center [86, 119] width 155 height 40
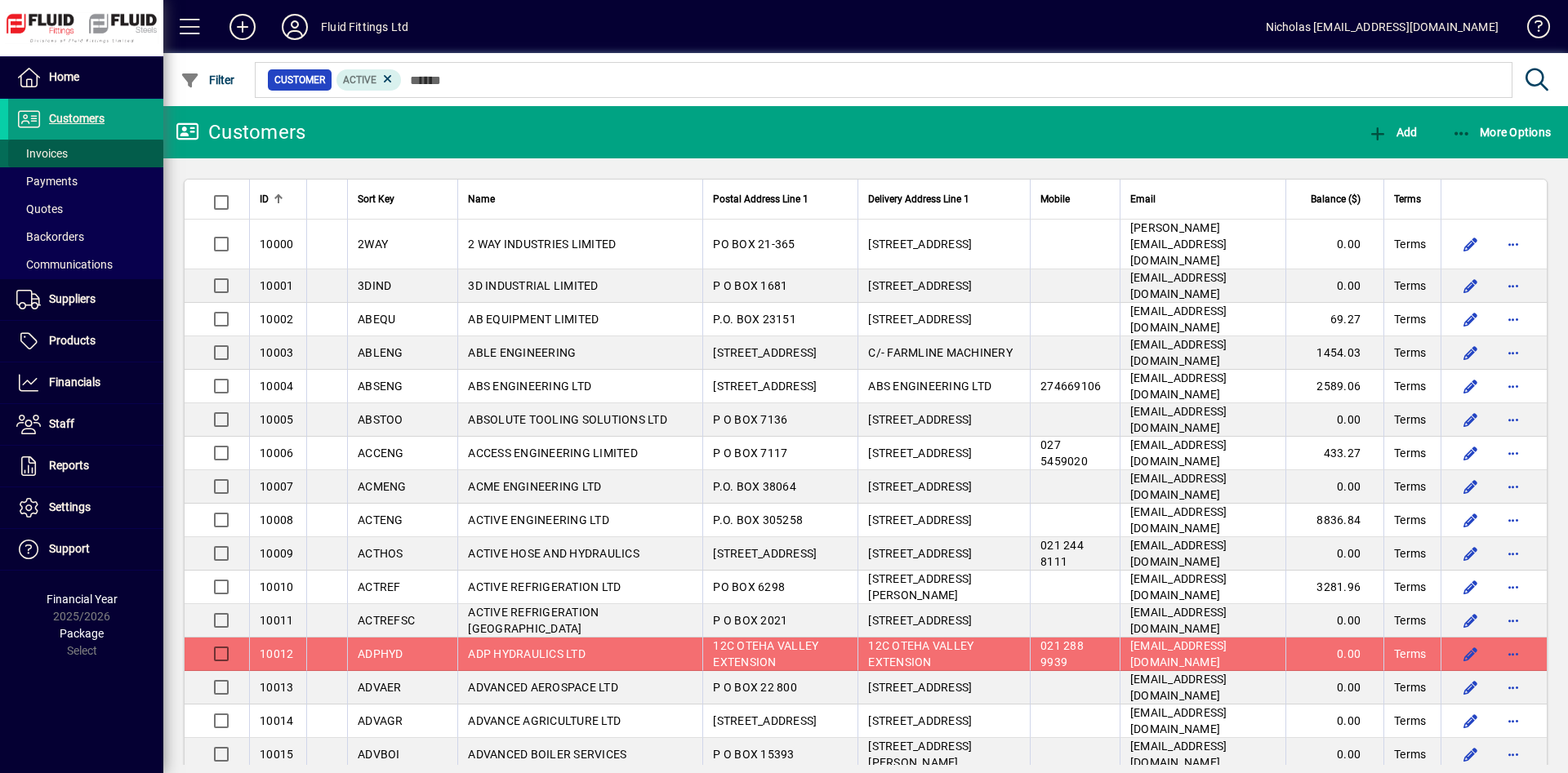
click at [134, 152] on span at bounding box center [86, 153] width 155 height 40
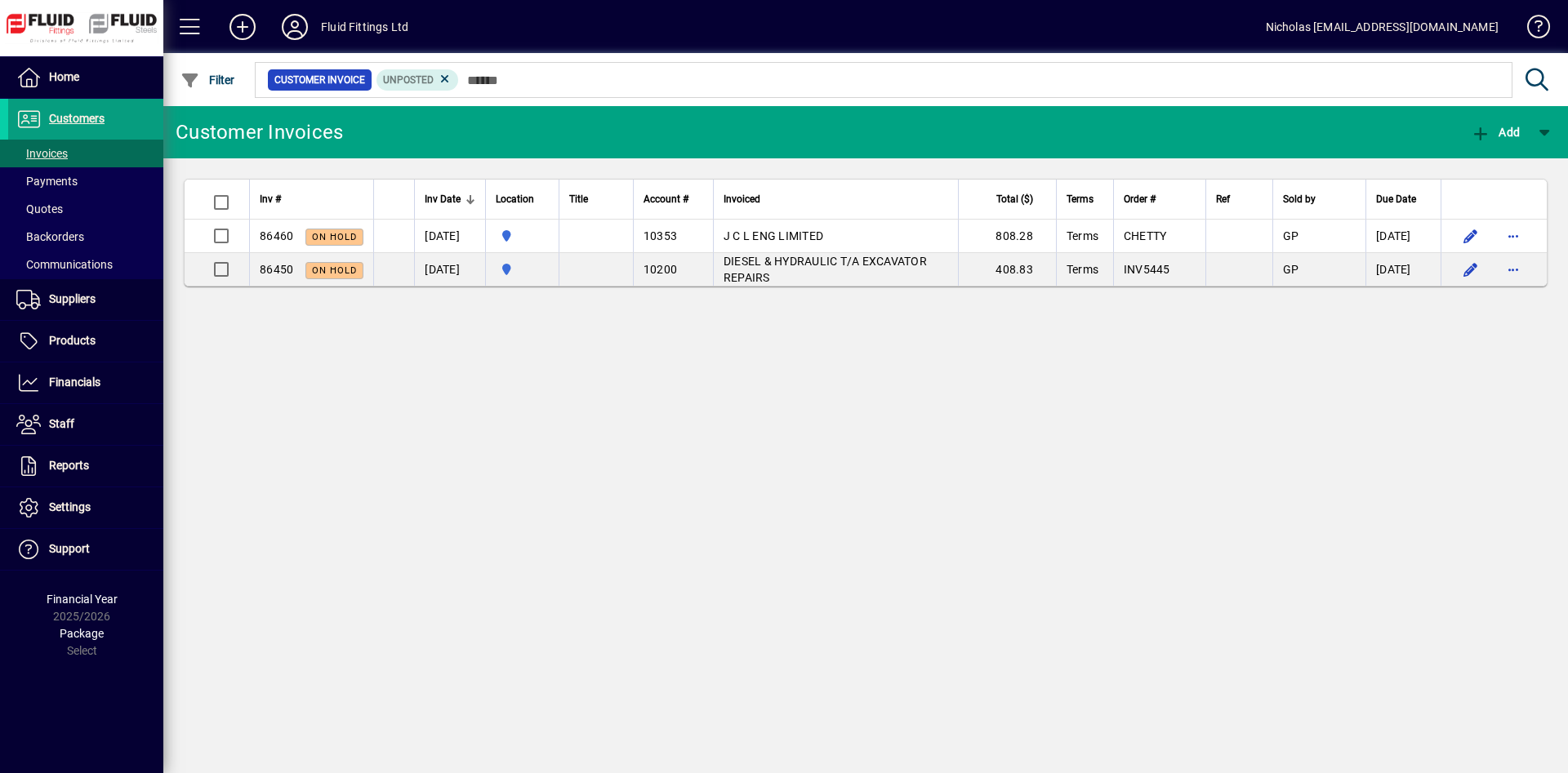
click at [748, 100] on div "Customer Invoice Unposted" at bounding box center [882, 80] width 1259 height 42
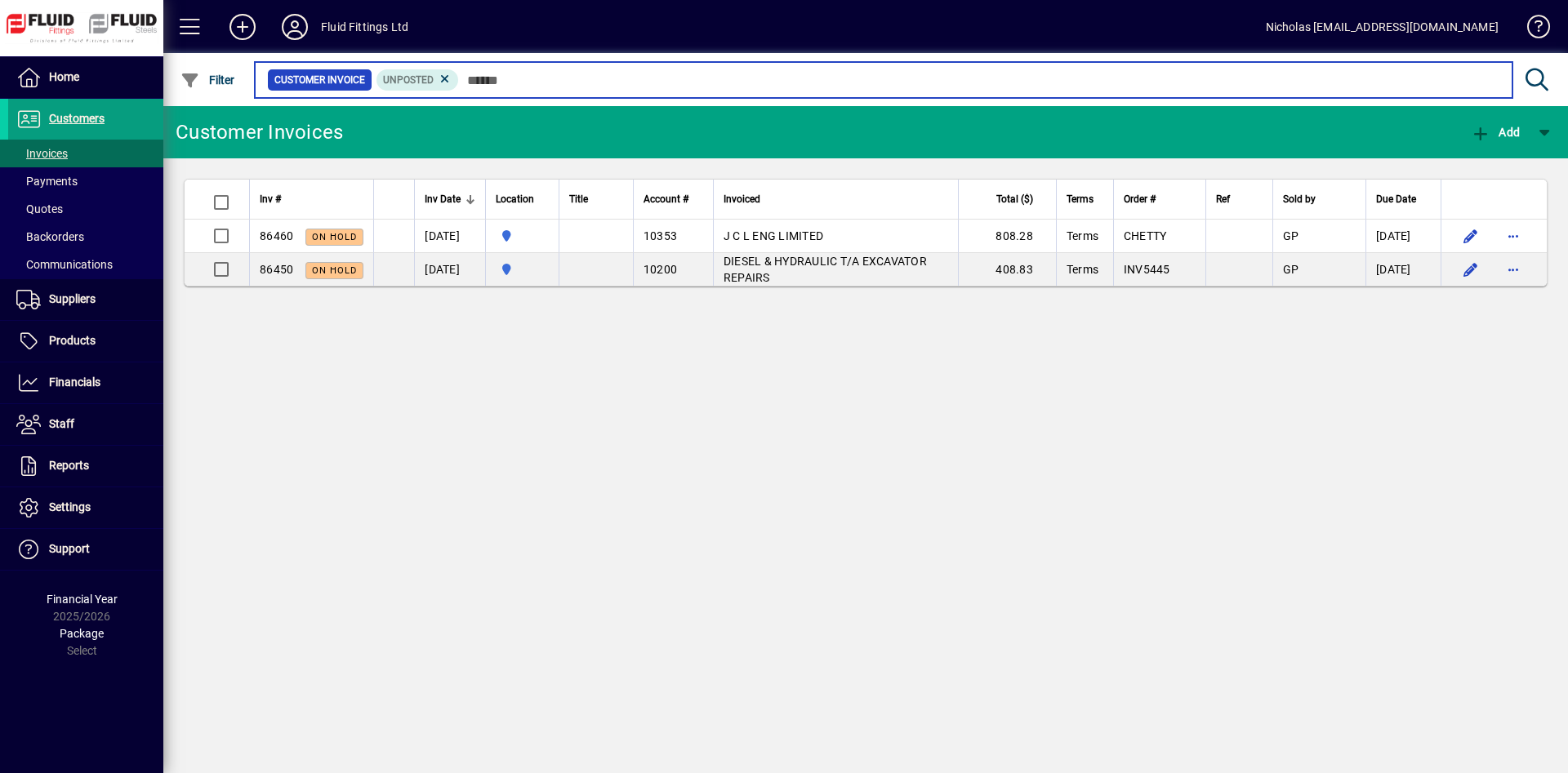
click at [729, 86] on input "text" at bounding box center [979, 79] width 1041 height 23
click at [683, 72] on input "text" at bounding box center [979, 79] width 1041 height 23
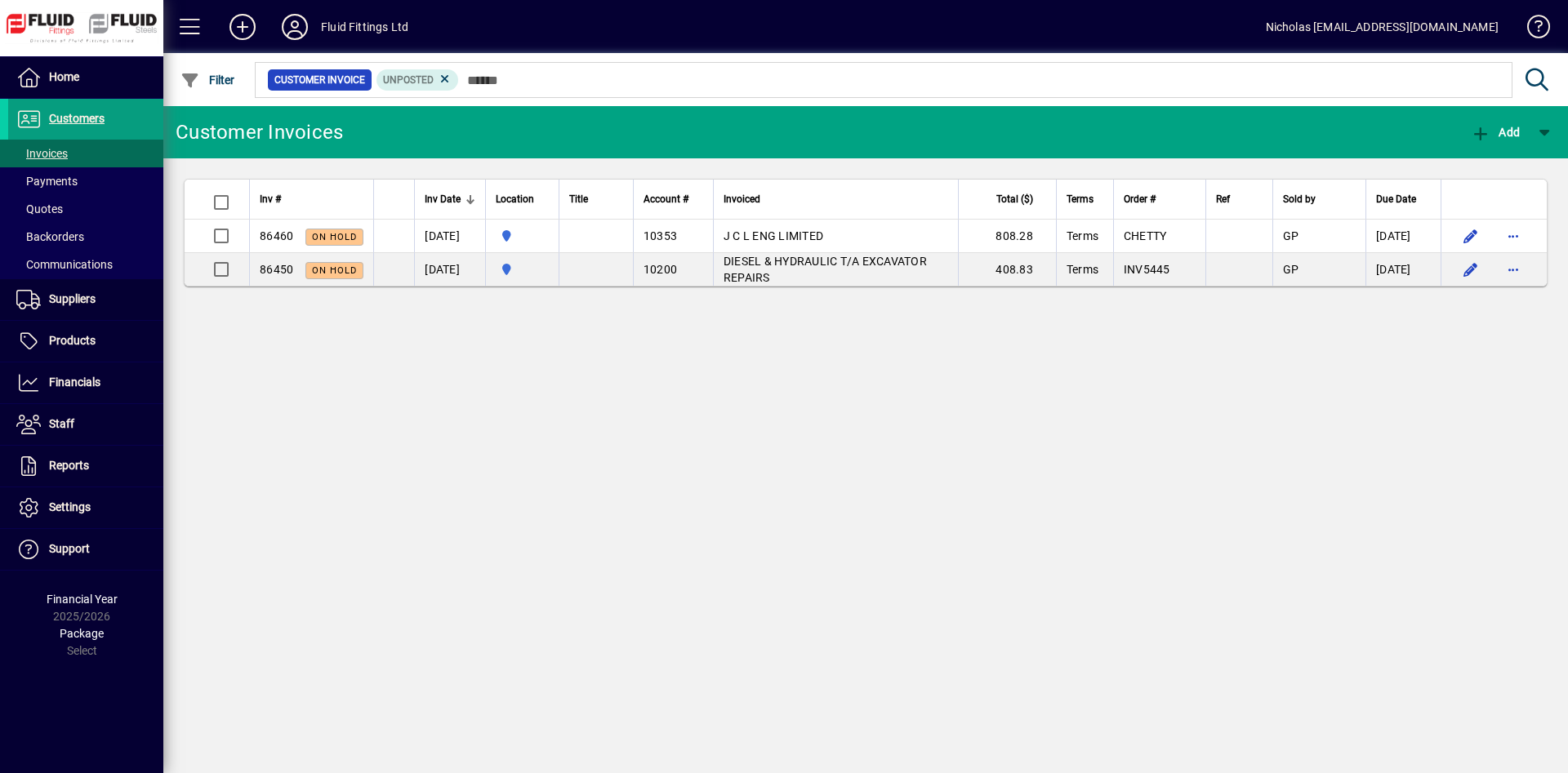
drag, startPoint x: 727, startPoint y: 101, endPoint x: 837, endPoint y: 86, distance: 111.0
click at [729, 101] on div "Customer Invoice Unposted" at bounding box center [906, 80] width 1307 height 53
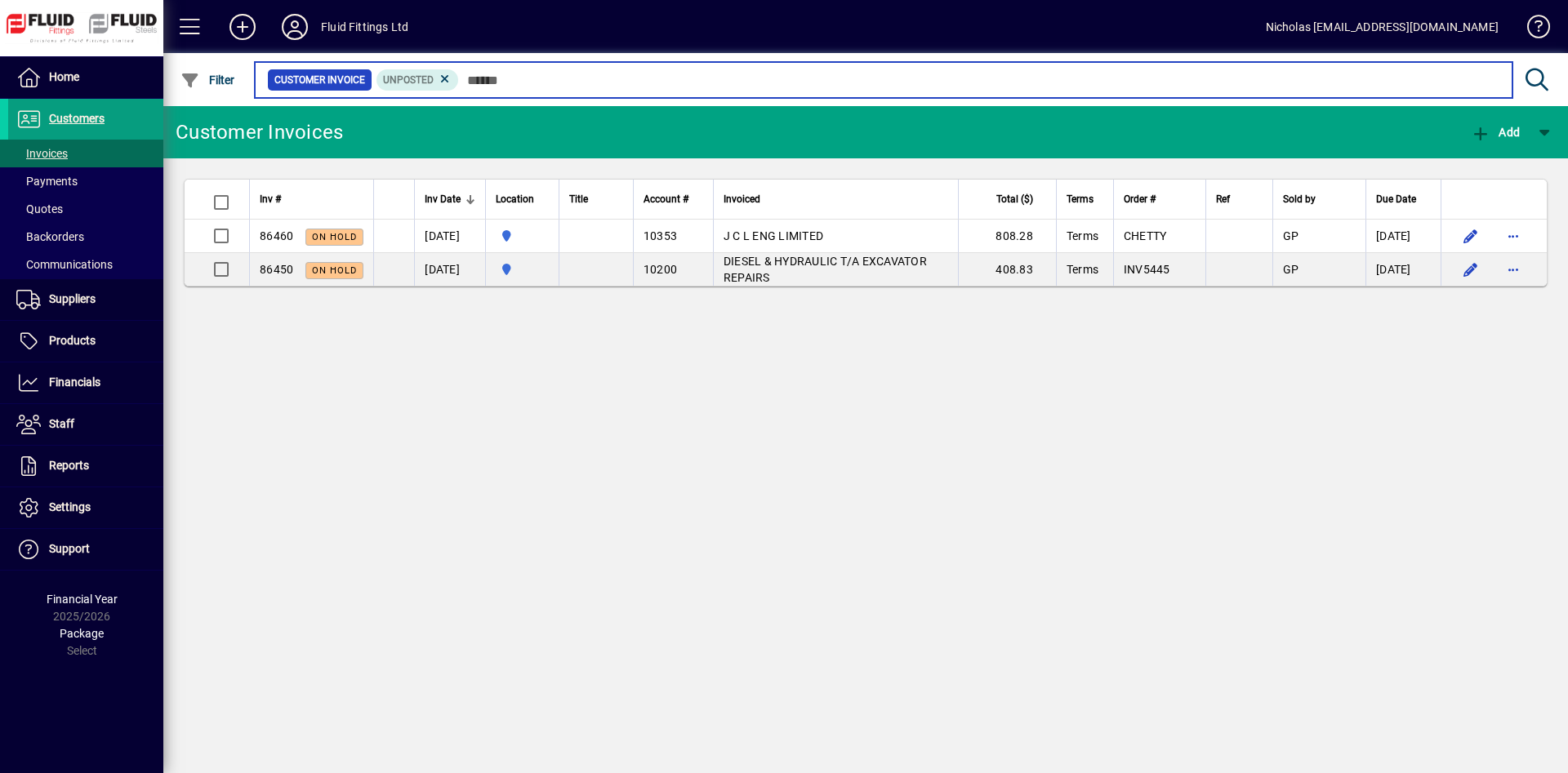
drag, startPoint x: 878, startPoint y: 83, endPoint x: 970, endPoint y: 71, distance: 92.8
click at [883, 82] on input "text" at bounding box center [979, 79] width 1041 height 23
drag, startPoint x: 970, startPoint y: 71, endPoint x: 1000, endPoint y: 80, distance: 31.3
click at [985, 80] on input "text" at bounding box center [979, 79] width 1041 height 23
drag, startPoint x: 1044, startPoint y: 84, endPoint x: 1087, endPoint y: 81, distance: 43.1
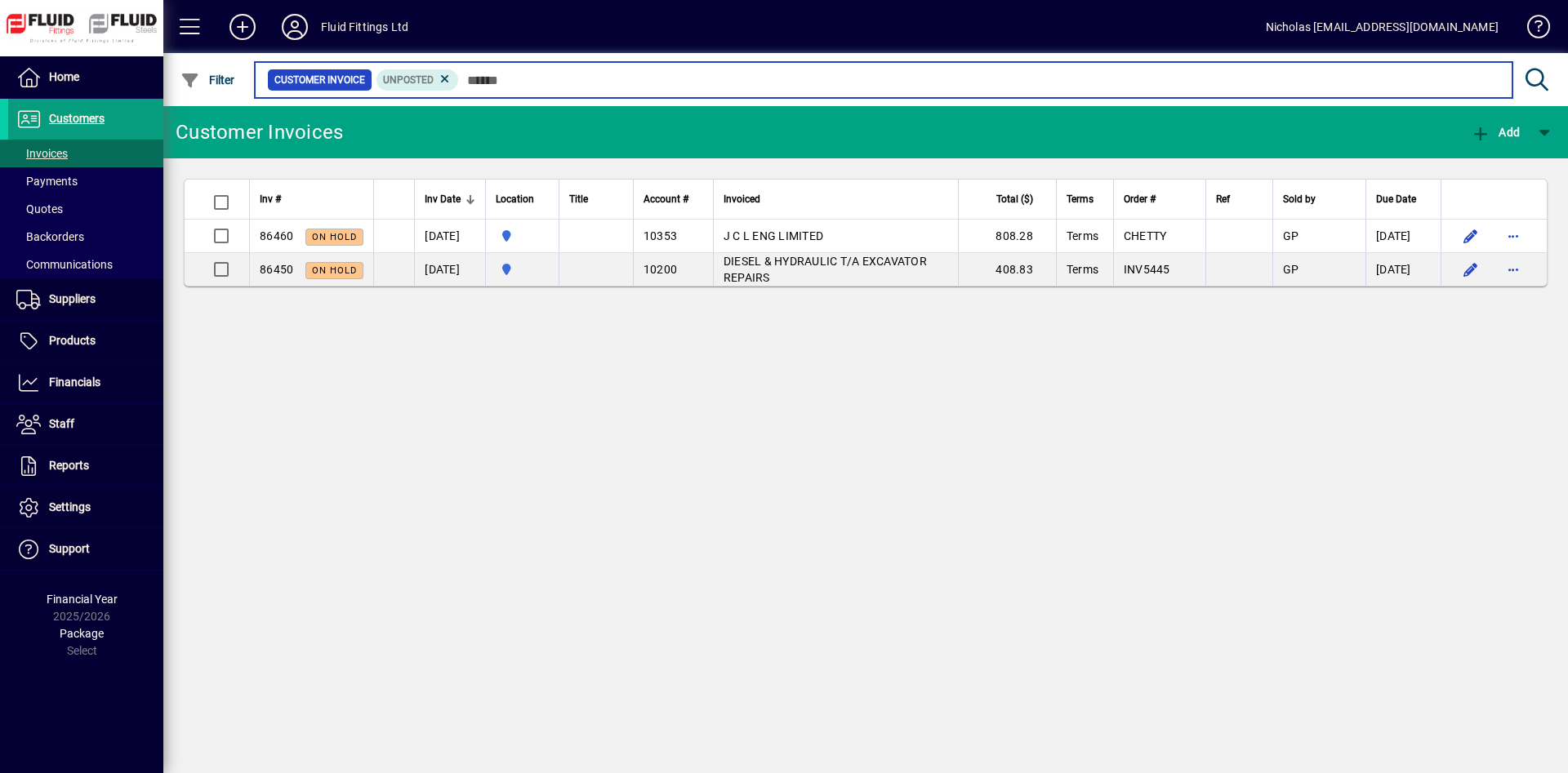
click at [1050, 84] on input "text" at bounding box center [979, 79] width 1041 height 23
click at [1185, 79] on input "text" at bounding box center [979, 79] width 1041 height 23
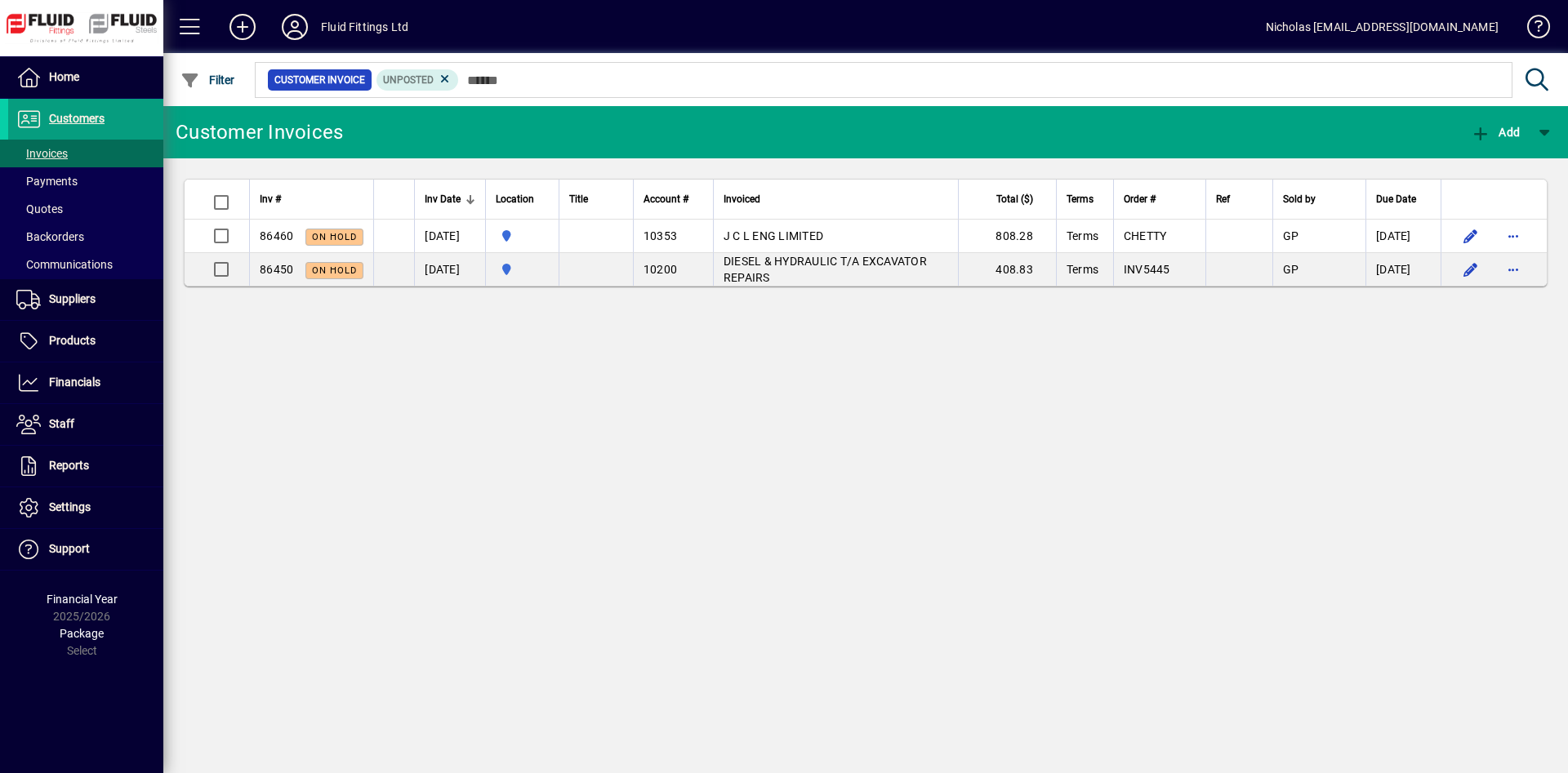
click at [585, 64] on div at bounding box center [955, 62] width 1405 height 18
drag, startPoint x: 698, startPoint y: 93, endPoint x: 865, endPoint y: 94, distance: 167.0
click at [708, 94] on mat-chip-set "Customer Invoice Unposted" at bounding box center [883, 79] width 1256 height 34
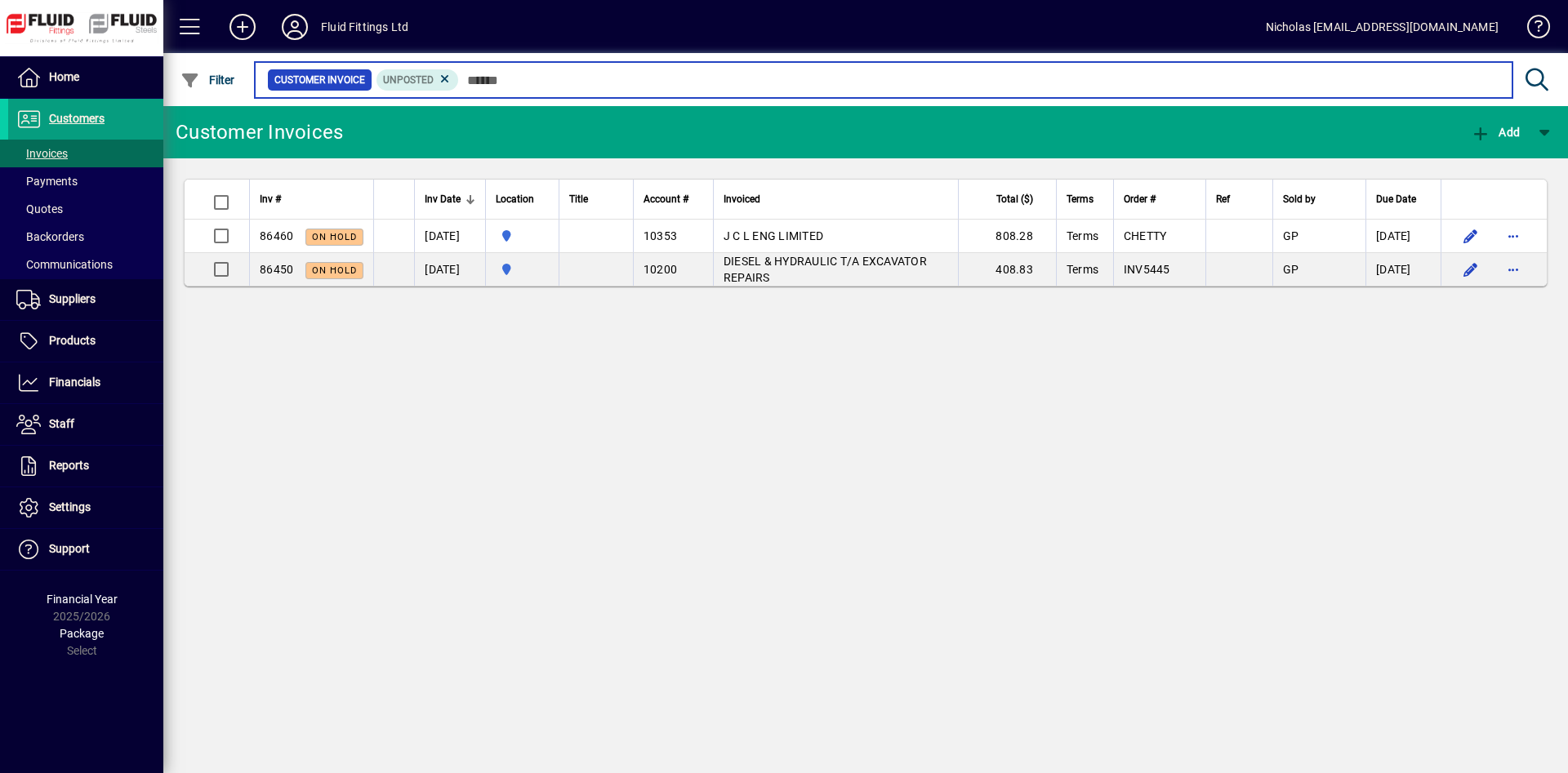
drag, startPoint x: 899, startPoint y: 88, endPoint x: 970, endPoint y: 83, distance: 71.2
click at [904, 87] on input "text" at bounding box center [979, 79] width 1041 height 23
click at [1034, 77] on input "text" at bounding box center [979, 79] width 1041 height 23
drag, startPoint x: 942, startPoint y: 82, endPoint x: 926, endPoint y: 82, distance: 16.0
click at [937, 82] on input "text" at bounding box center [979, 79] width 1041 height 23
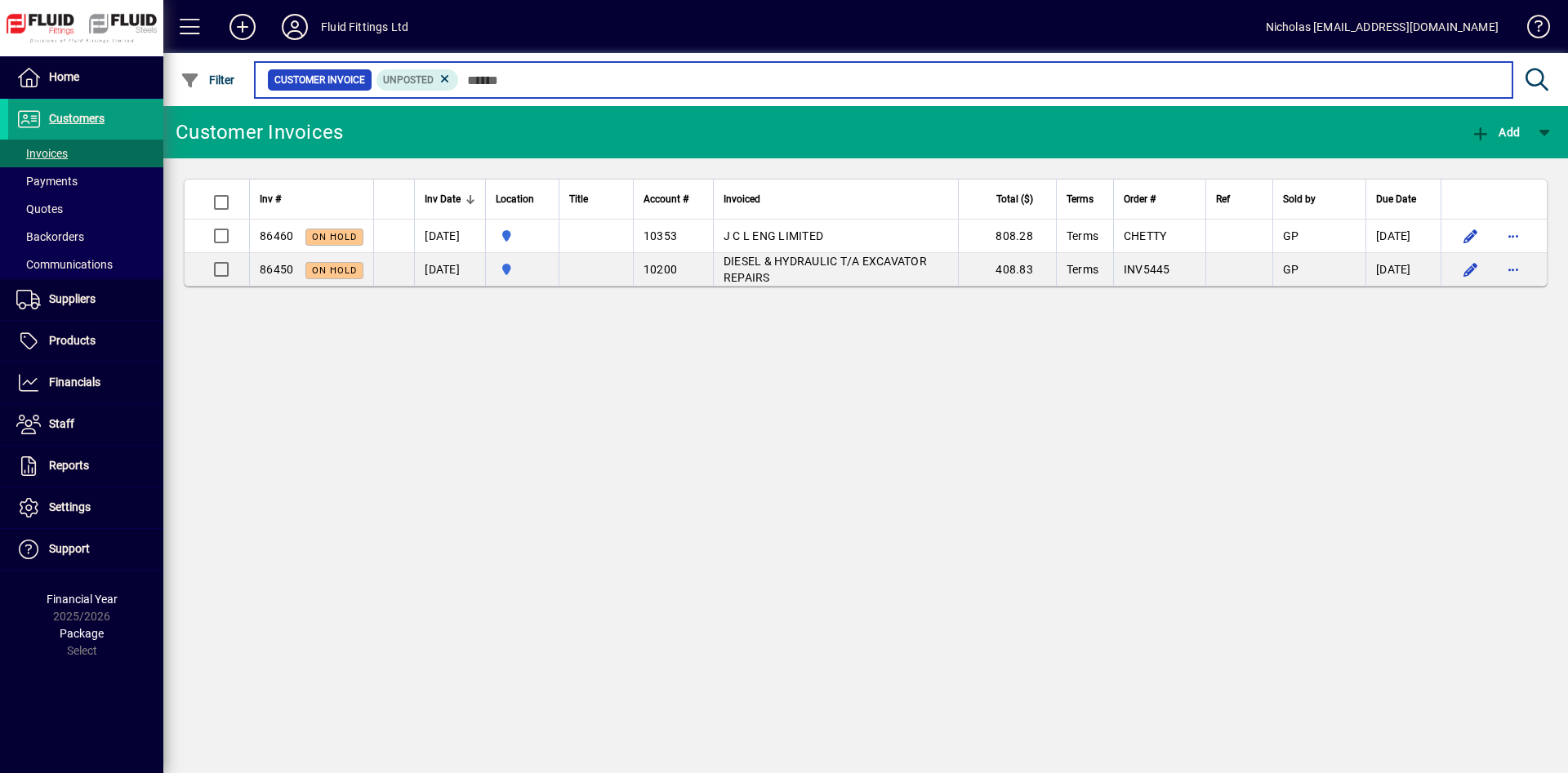
drag, startPoint x: 748, startPoint y: 80, endPoint x: 690, endPoint y: 76, distance: 58.1
click at [730, 79] on input "text" at bounding box center [979, 79] width 1041 height 23
drag, startPoint x: 626, startPoint y: 72, endPoint x: 572, endPoint y: 73, distance: 54.0
click at [617, 73] on input "text" at bounding box center [979, 79] width 1041 height 23
click at [565, 75] on input "text" at bounding box center [979, 79] width 1041 height 23
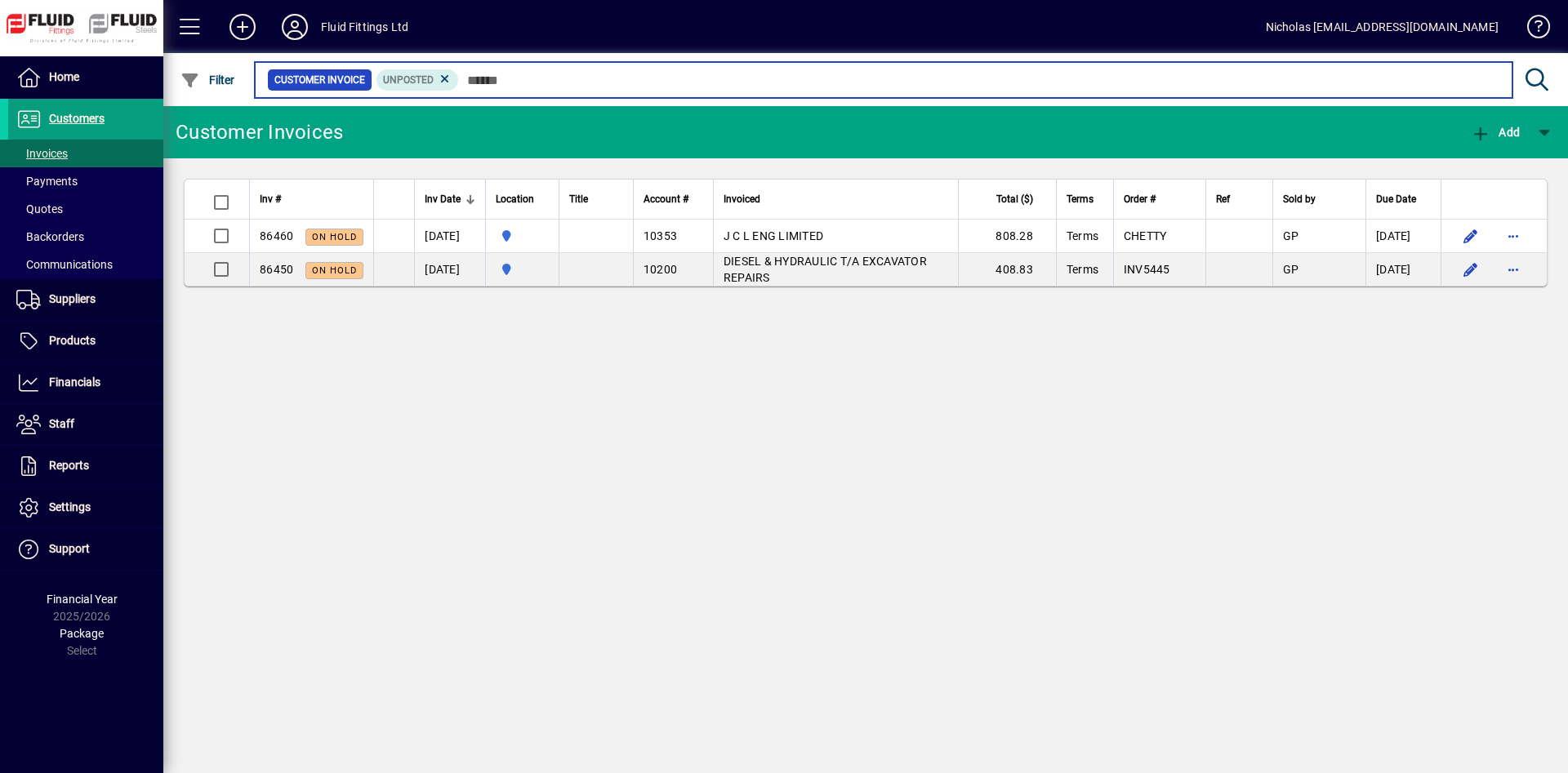
click at [619, 82] on input "text" at bounding box center [979, 79] width 1041 height 23
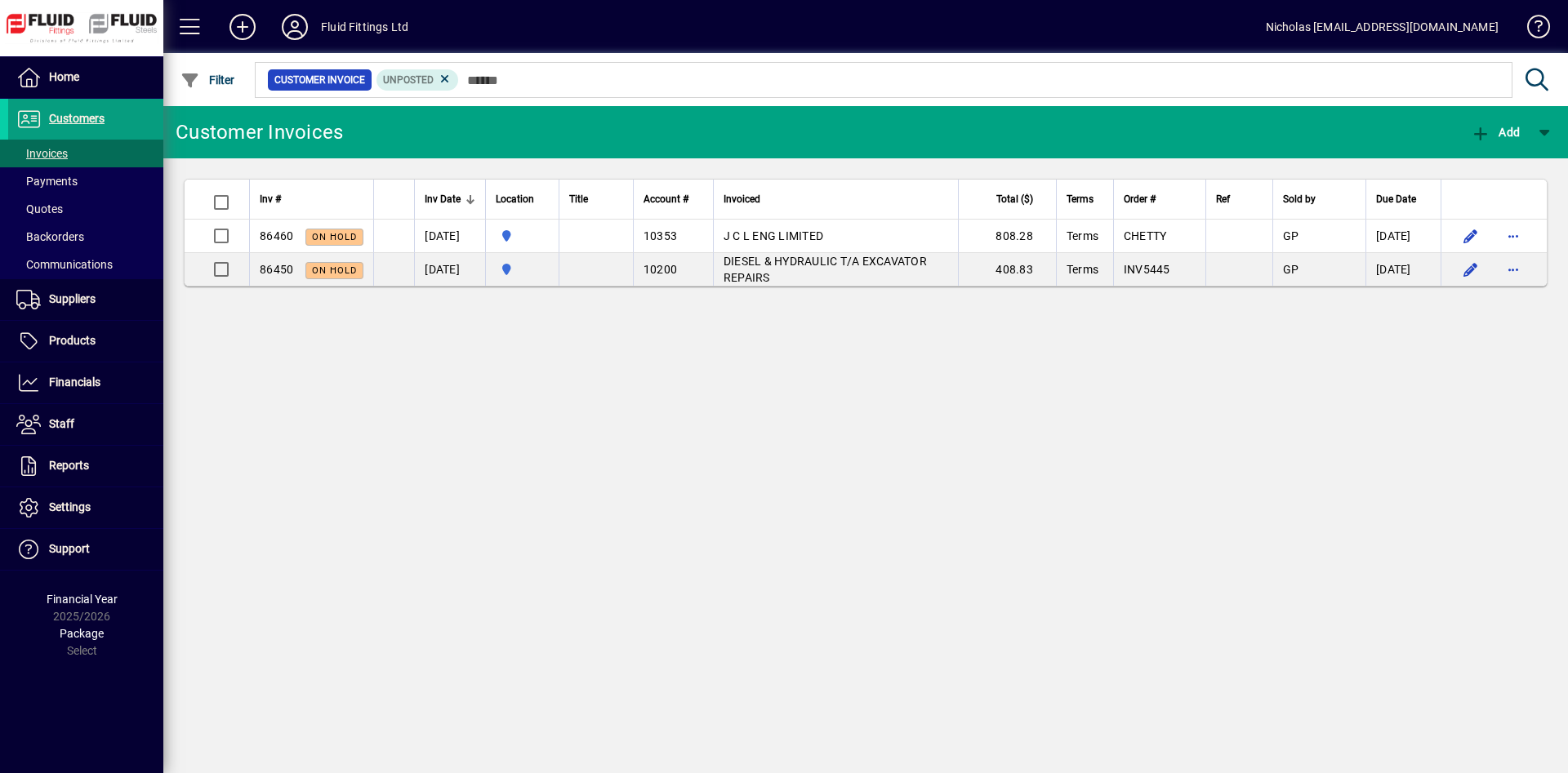
drag, startPoint x: 866, startPoint y: 91, endPoint x: 1061, endPoint y: 95, distance: 195.0
click at [869, 91] on mat-chip-set "Customer Invoice Unposted" at bounding box center [883, 79] width 1256 height 34
drag, startPoint x: 1149, startPoint y: 94, endPoint x: 1291, endPoint y: 100, distance: 142.1
click at [1178, 97] on mat-chip-set "Customer Invoice Unposted" at bounding box center [883, 79] width 1256 height 34
click at [1412, 69] on div at bounding box center [955, 62] width 1405 height 18
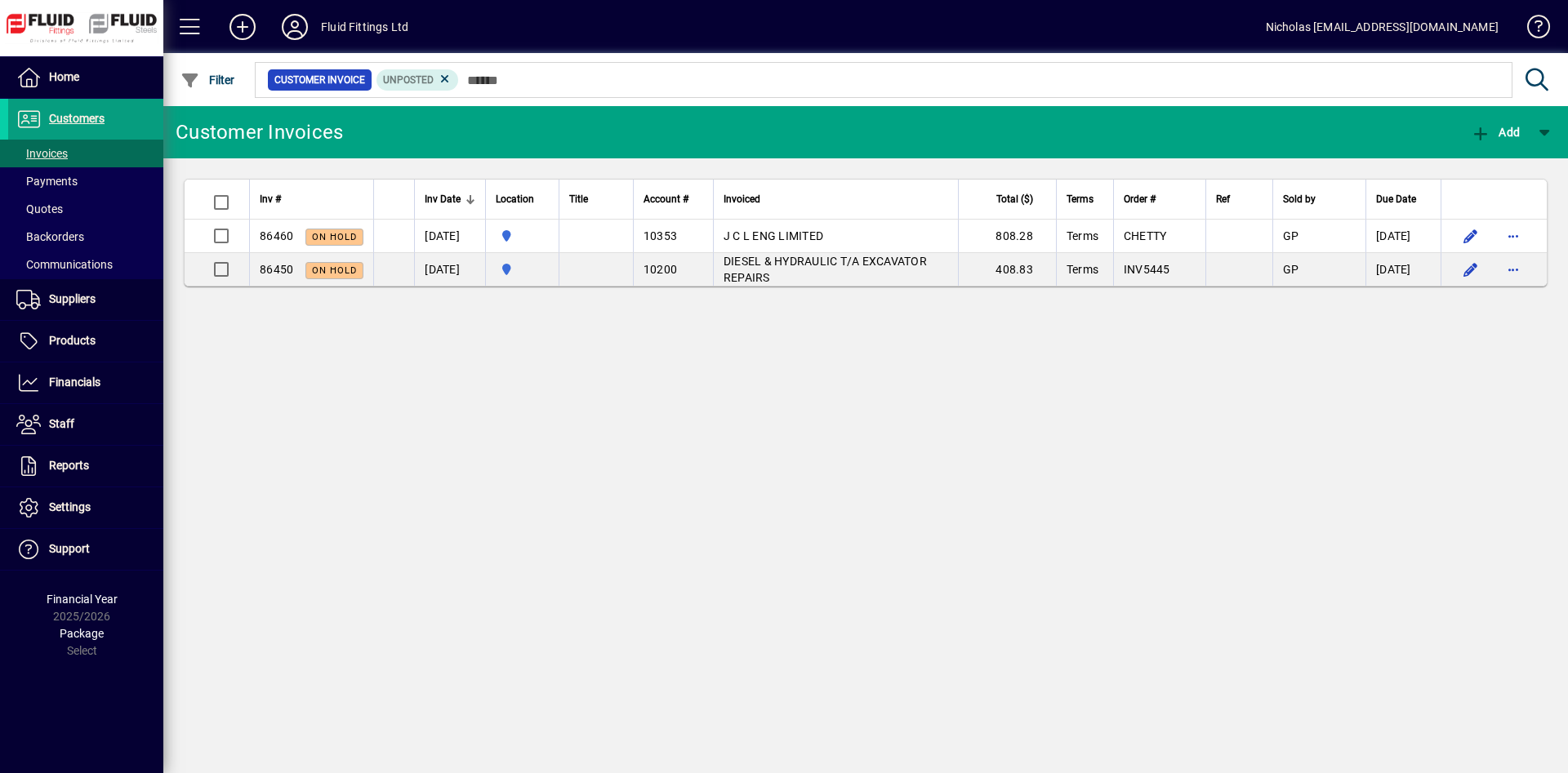
drag, startPoint x: 1170, startPoint y: 70, endPoint x: 1030, endPoint y: 73, distance: 140.0
click at [1162, 71] on mat-form-field "Customer Invoice Unposted" at bounding box center [906, 80] width 1307 height 53
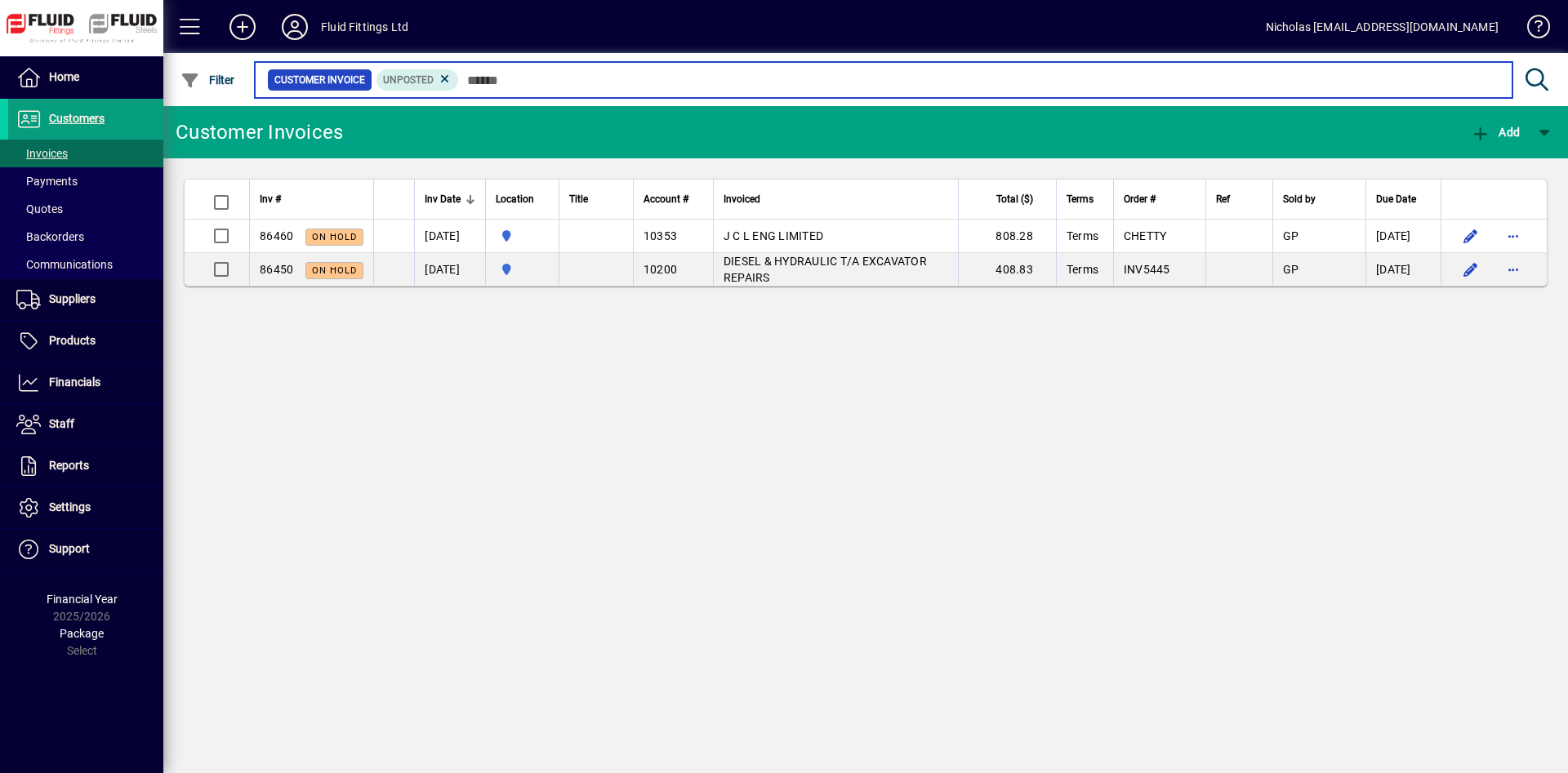
drag, startPoint x: 955, startPoint y: 76, endPoint x: 679, endPoint y: 70, distance: 276.1
click at [941, 76] on input "text" at bounding box center [979, 79] width 1041 height 23
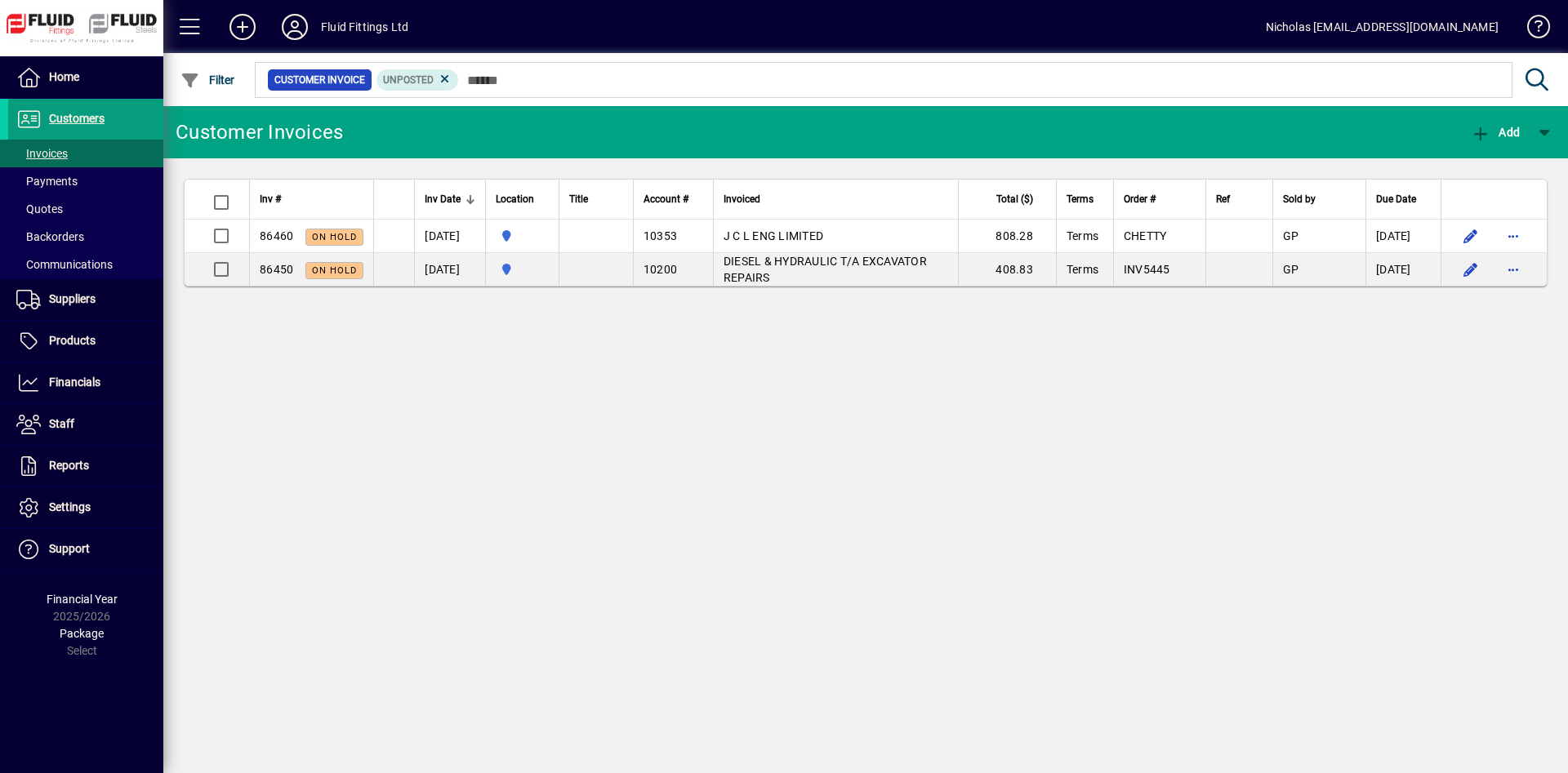
click at [643, 70] on div at bounding box center [955, 62] width 1405 height 18
click at [68, 68] on span "Home" at bounding box center [43, 77] width 71 height 19
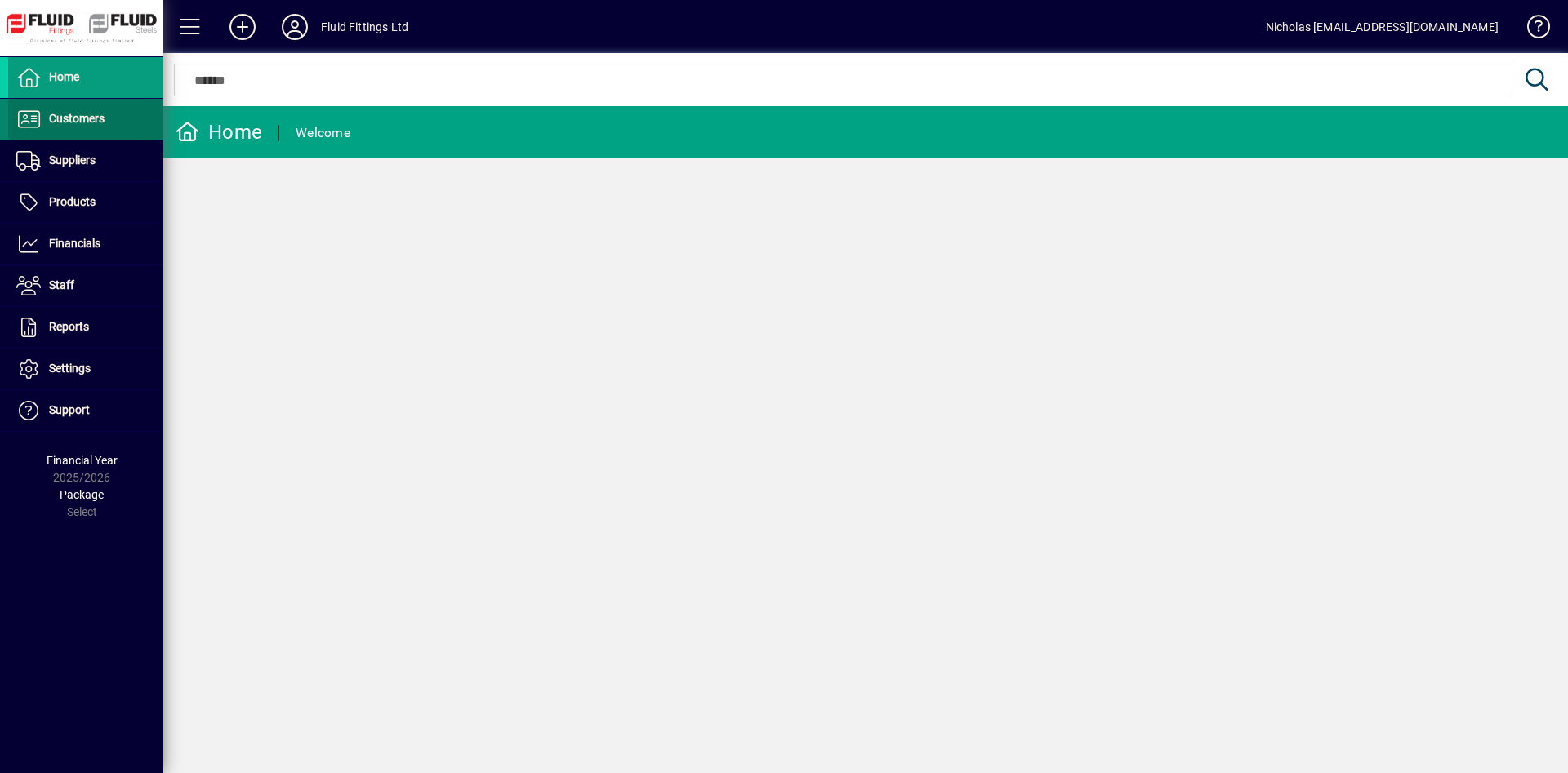
click at [125, 123] on span at bounding box center [86, 119] width 155 height 40
click at [110, 146] on span at bounding box center [86, 153] width 155 height 40
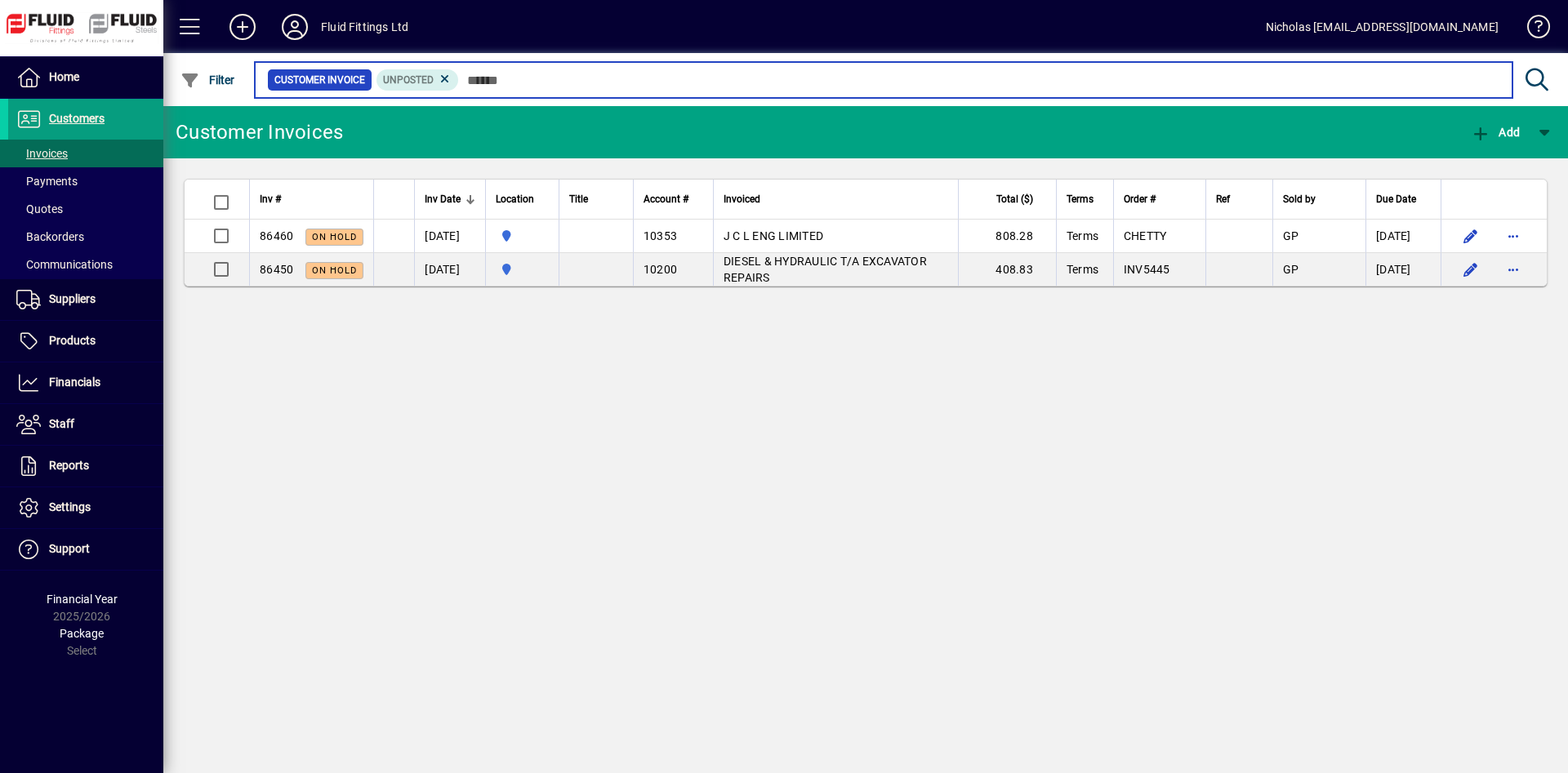
click at [512, 84] on input "text" at bounding box center [979, 79] width 1041 height 23
click at [498, 80] on input "text" at bounding box center [979, 79] width 1041 height 23
click at [604, 86] on input "text" at bounding box center [979, 79] width 1041 height 23
click at [629, 71] on input "text" at bounding box center [979, 79] width 1041 height 23
click at [867, 84] on input "text" at bounding box center [979, 79] width 1041 height 23
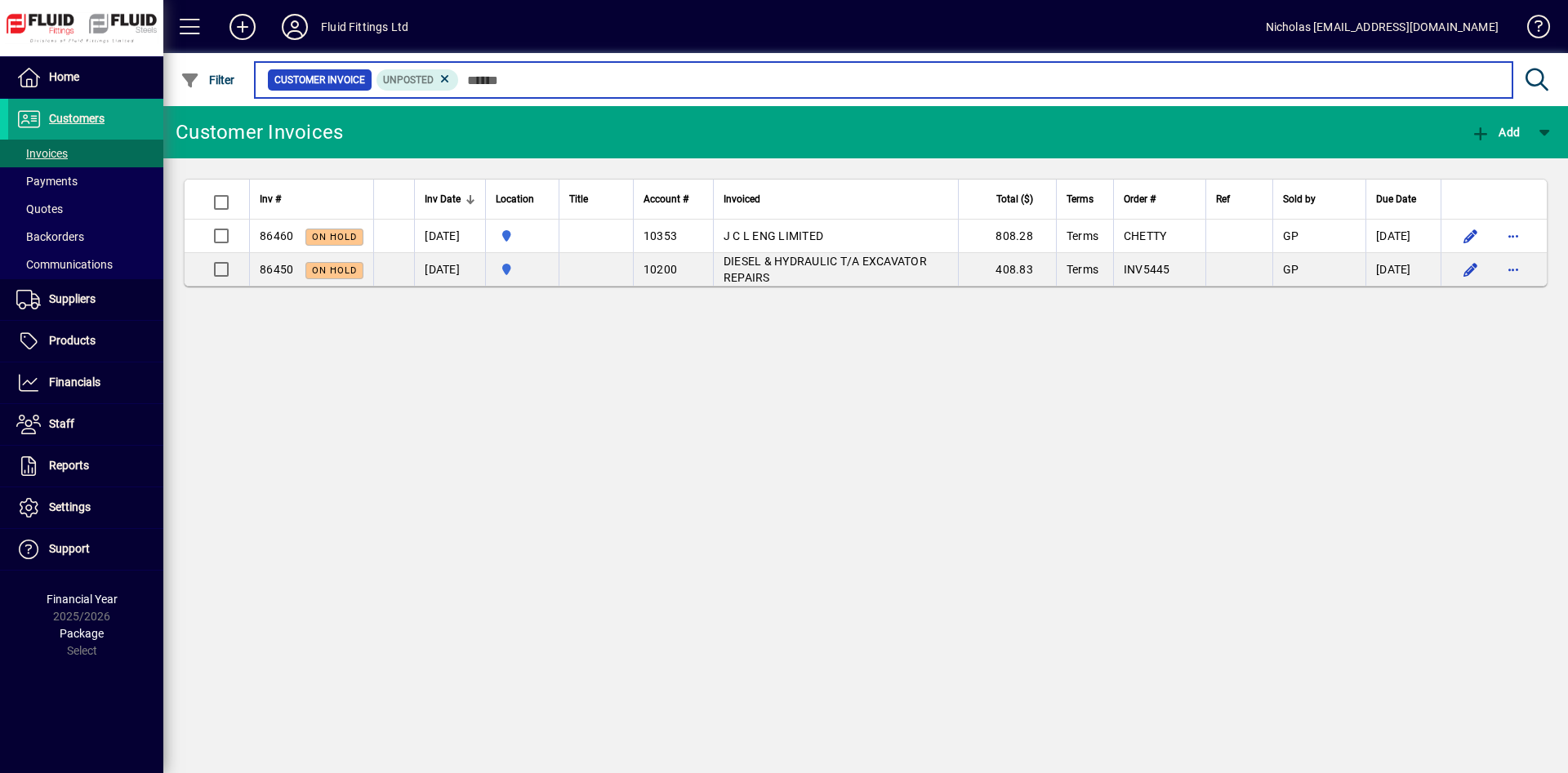
click at [988, 71] on input "text" at bounding box center [979, 79] width 1041 height 23
click at [1150, 87] on input "text" at bounding box center [979, 79] width 1041 height 23
click at [991, 80] on input "text" at bounding box center [979, 79] width 1041 height 23
drag, startPoint x: 804, startPoint y: 82, endPoint x: 779, endPoint y: 83, distance: 25.0
click at [789, 83] on input "text" at bounding box center [979, 79] width 1041 height 23
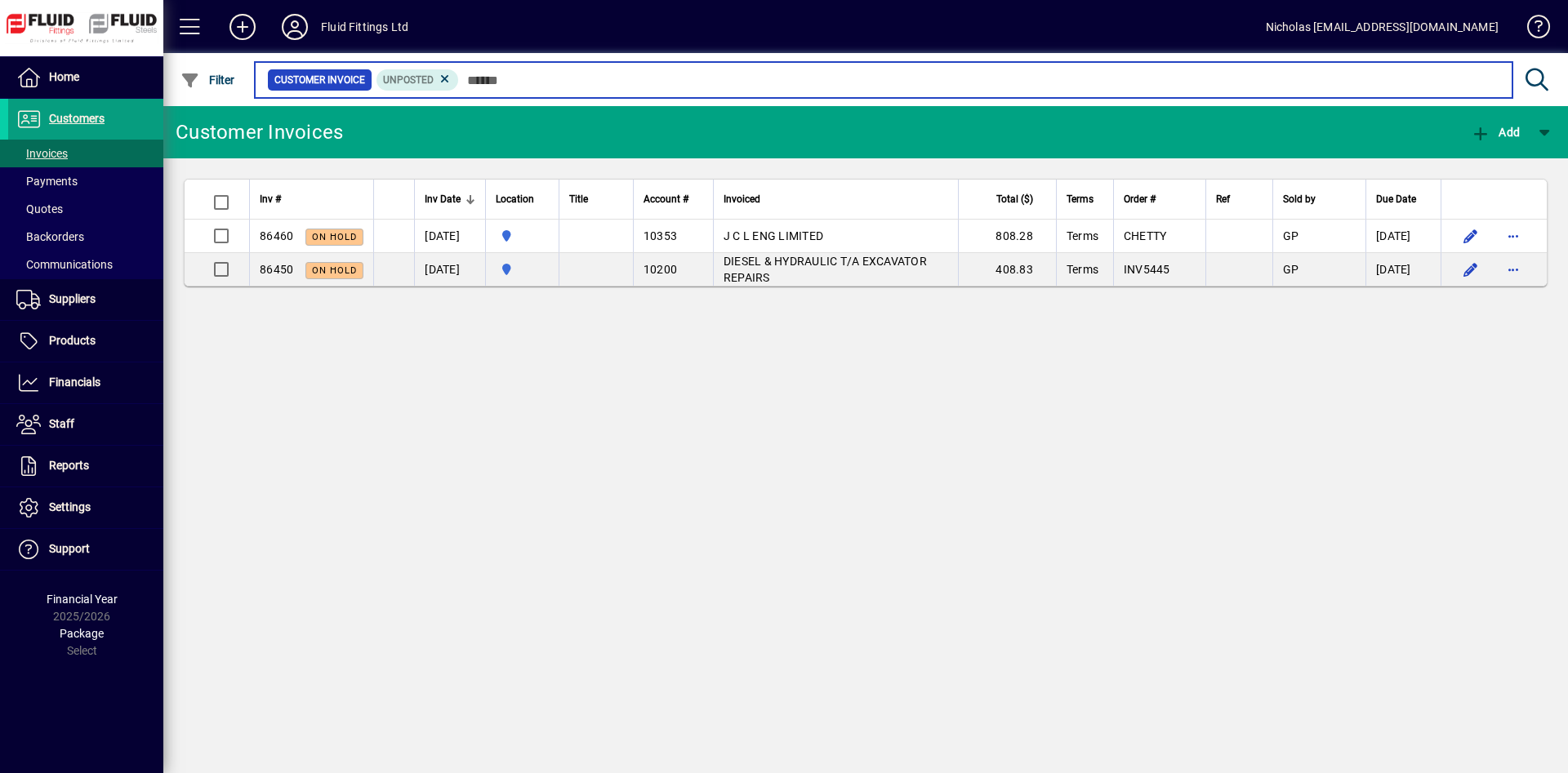
click at [654, 81] on input "text" at bounding box center [979, 79] width 1041 height 23
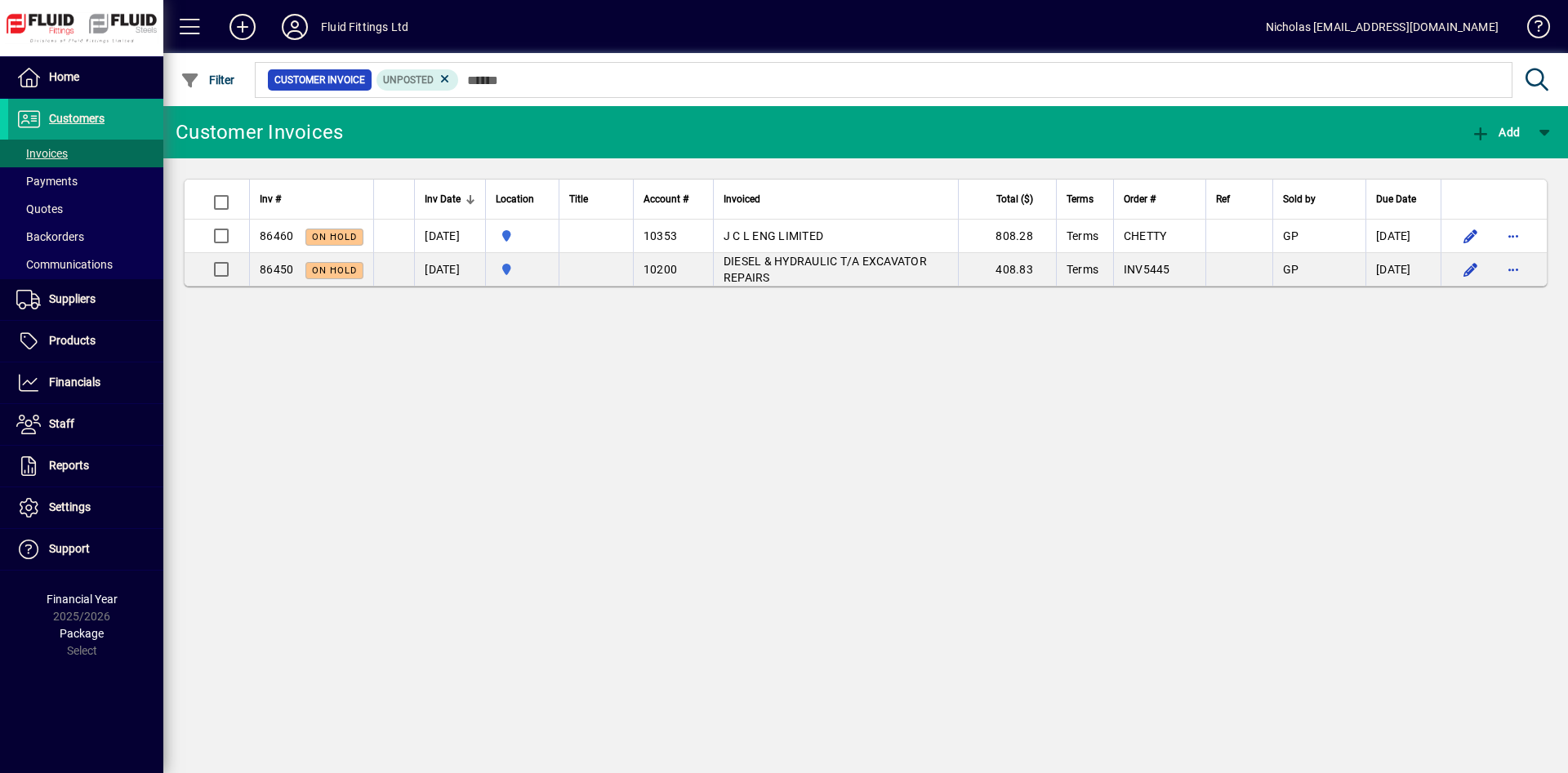
click at [580, 68] on div at bounding box center [955, 62] width 1405 height 18
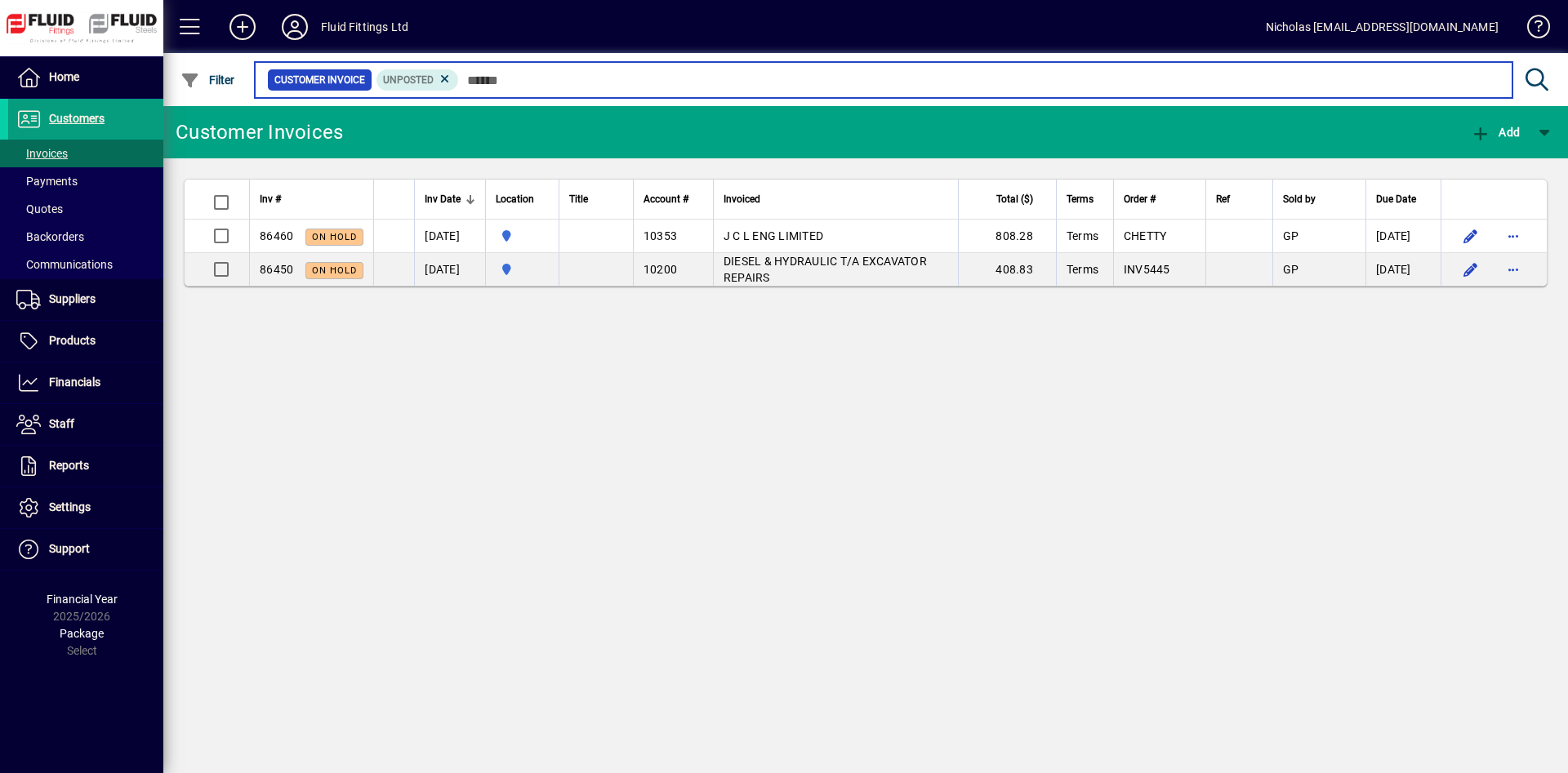
click at [782, 91] on input "text" at bounding box center [979, 79] width 1041 height 23
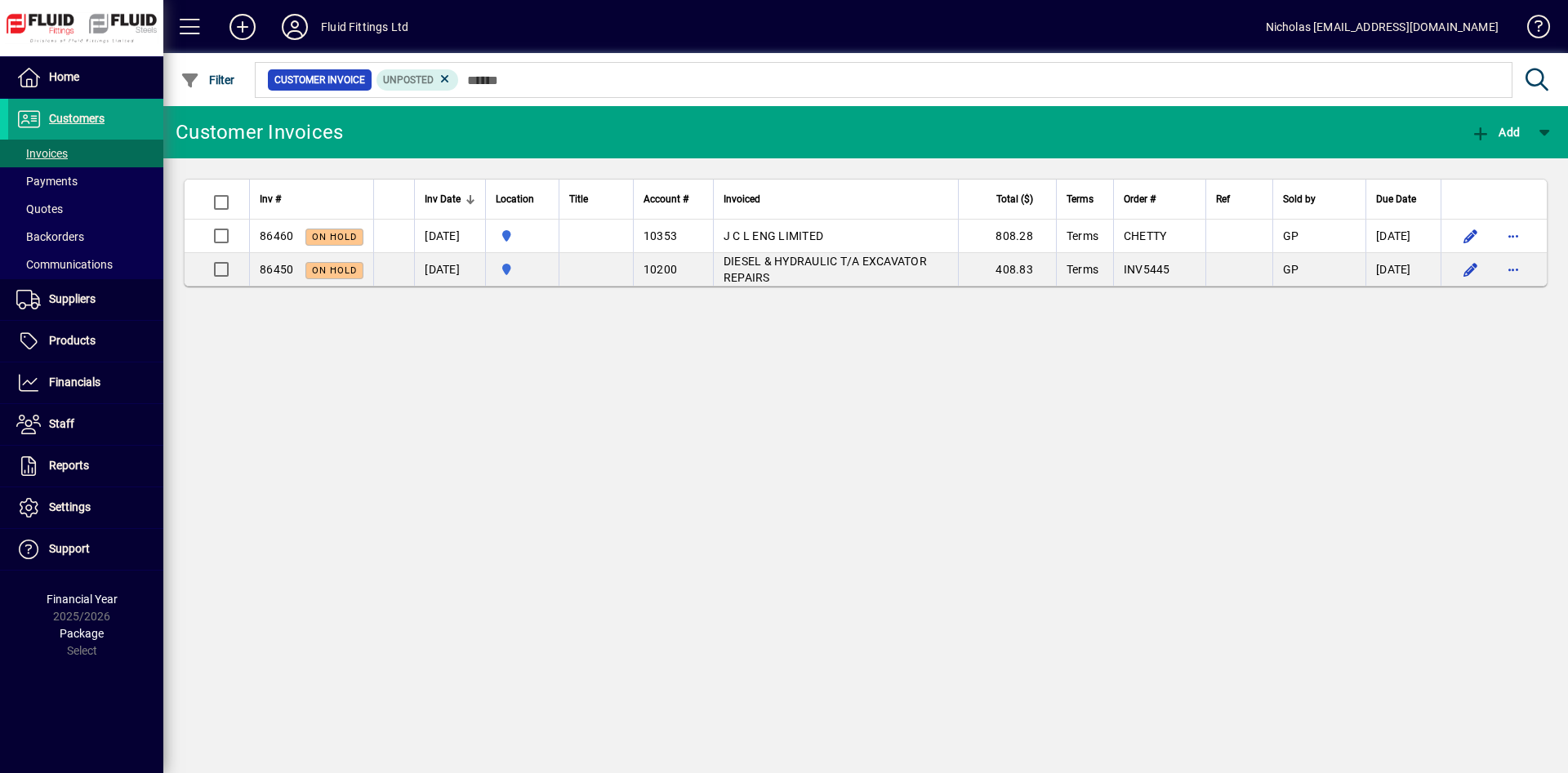
click at [597, 92] on mat-chip-set "Customer Invoice Unposted" at bounding box center [883, 79] width 1256 height 34
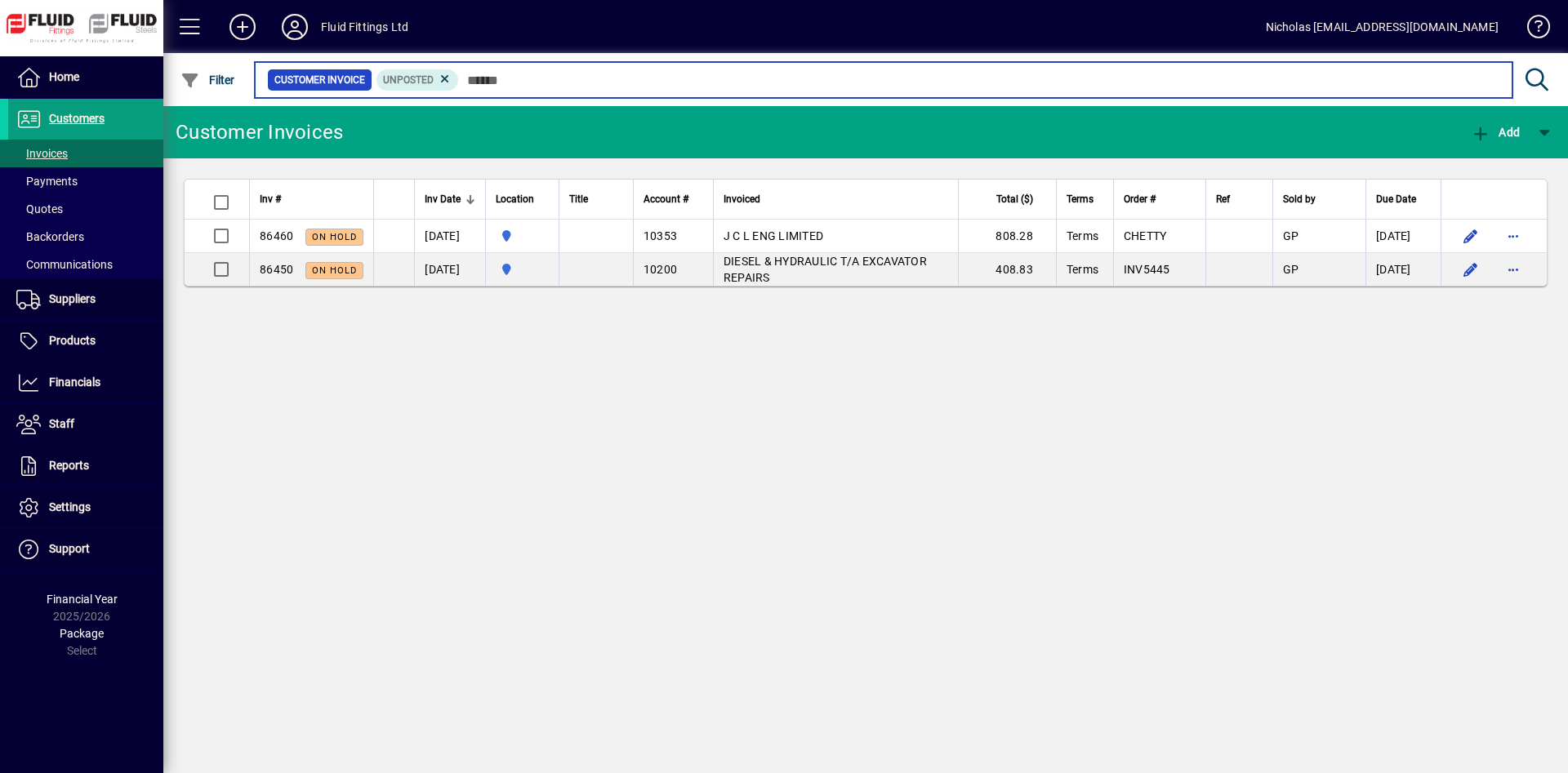
drag, startPoint x: 509, startPoint y: 81, endPoint x: 745, endPoint y: 80, distance: 236.0
click at [511, 81] on input "text" at bounding box center [979, 79] width 1041 height 23
click at [784, 84] on input "text" at bounding box center [979, 79] width 1041 height 23
click at [961, 84] on input "text" at bounding box center [979, 79] width 1041 height 23
click at [1079, 81] on input "text" at bounding box center [979, 79] width 1041 height 23
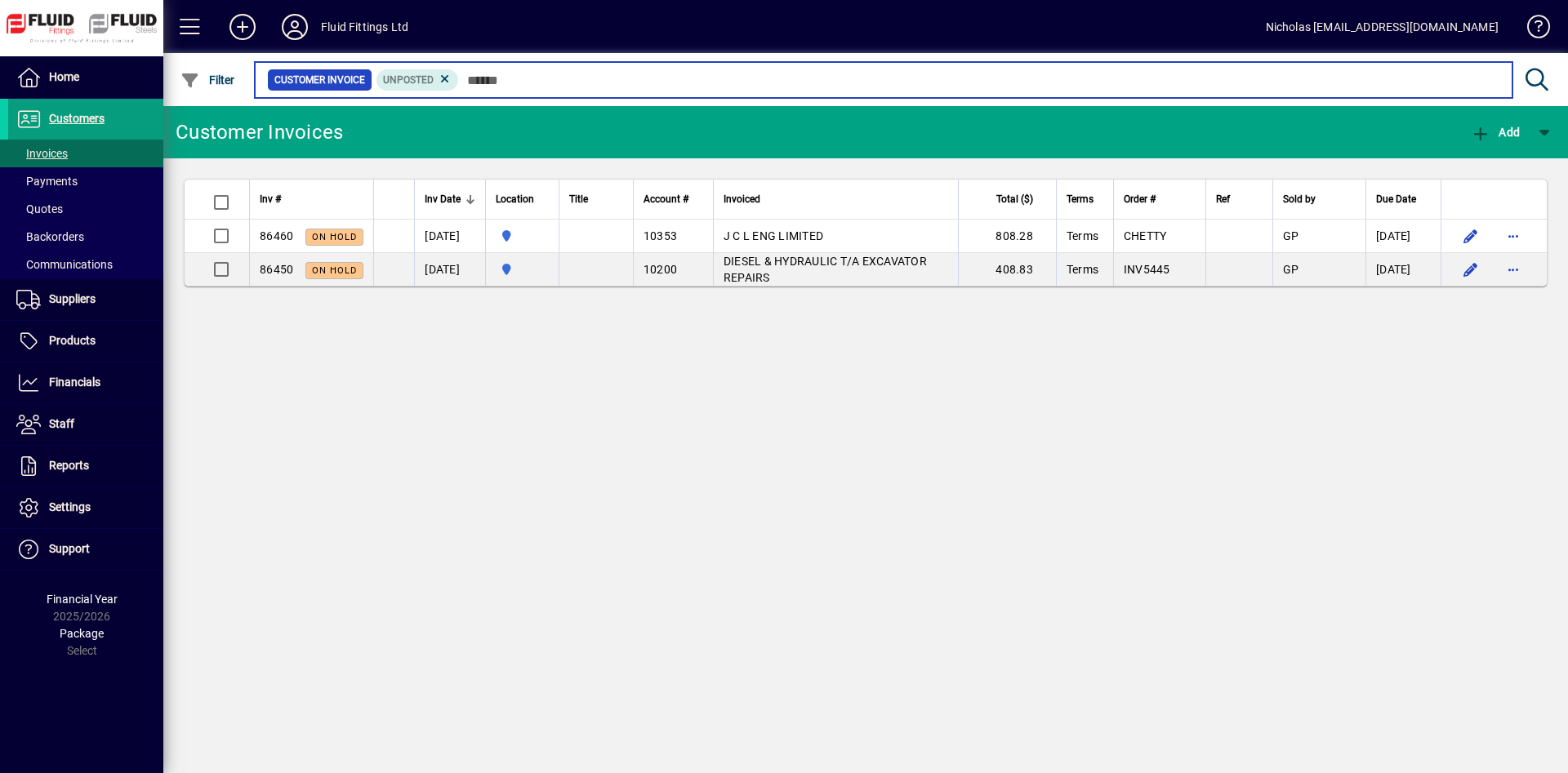
drag, startPoint x: 679, startPoint y: 85, endPoint x: 580, endPoint y: 83, distance: 99.0
click at [669, 85] on input "text" at bounding box center [979, 79] width 1041 height 23
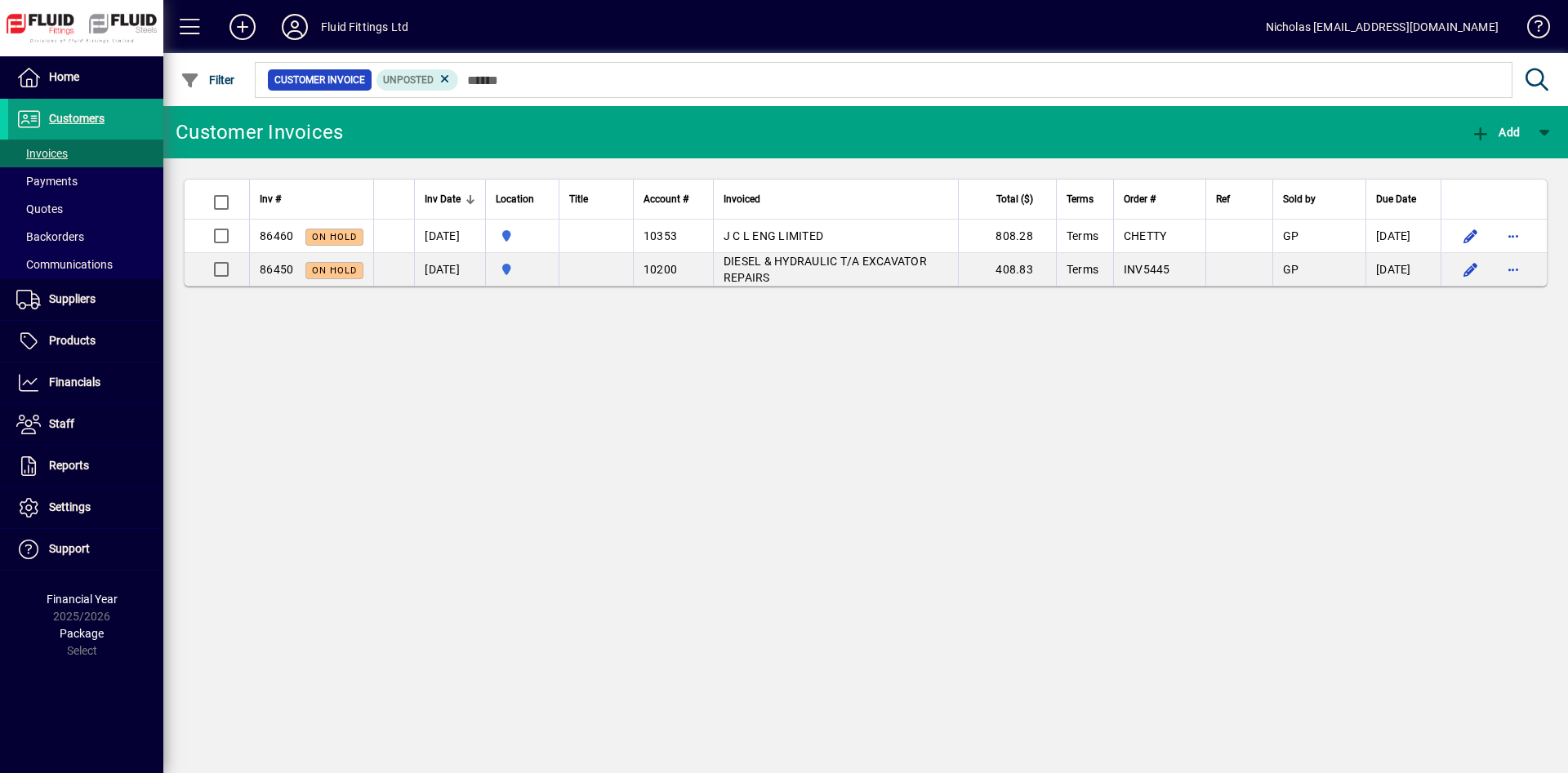
click at [291, 23] on icon at bounding box center [294, 27] width 32 height 26
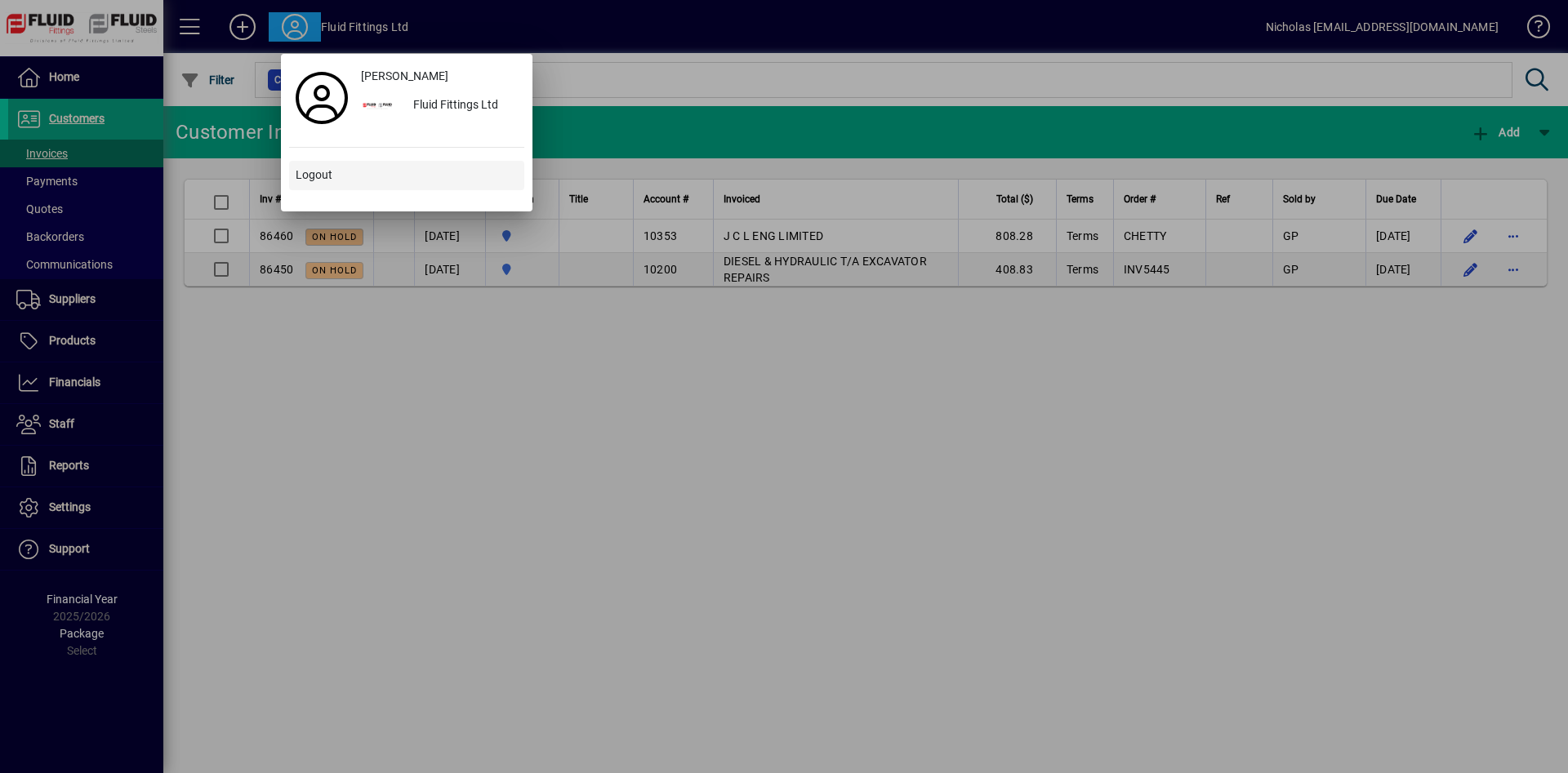
click at [390, 175] on span at bounding box center [407, 175] width 235 height 40
